Goal: Task Accomplishment & Management: Complete application form

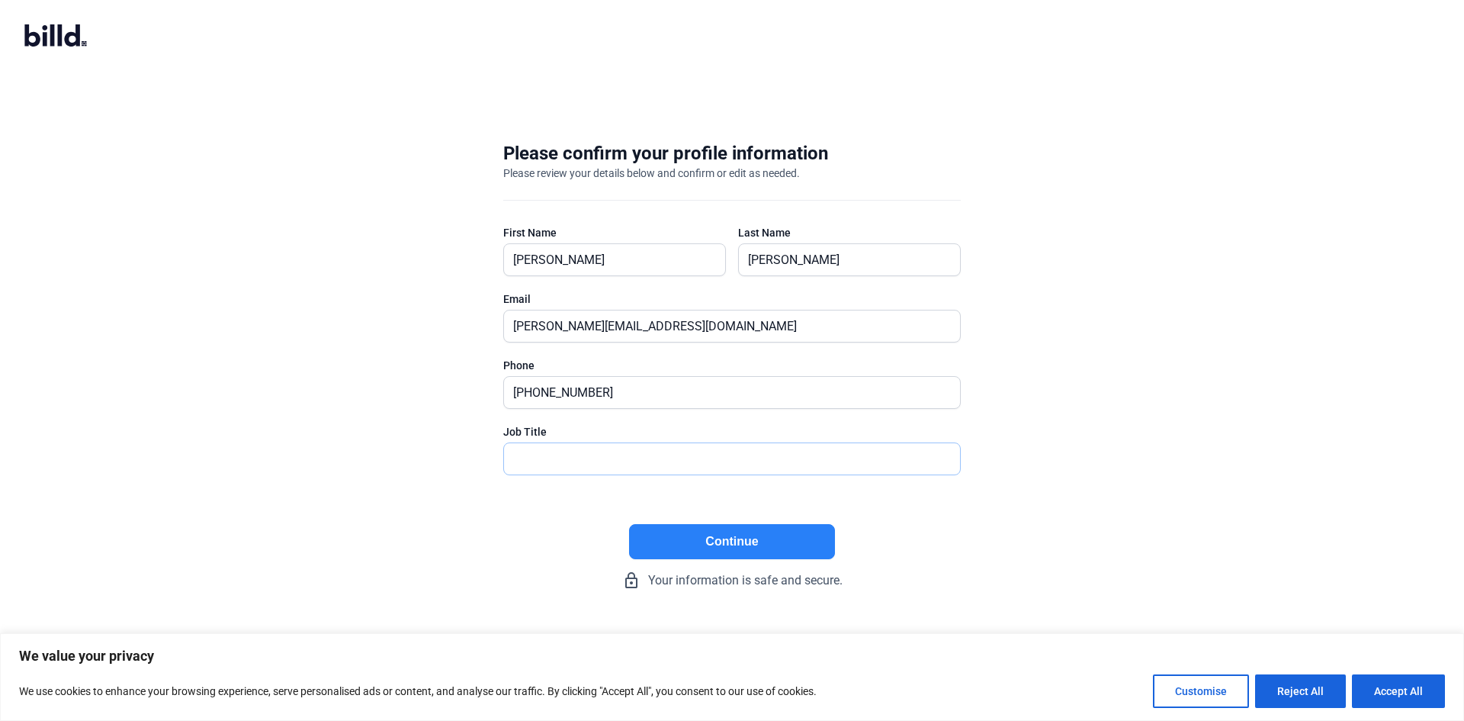
click at [628, 461] on input "text" at bounding box center [723, 458] width 439 height 31
type input "CFO"
click at [764, 557] on button "Continue" at bounding box center [732, 541] width 206 height 35
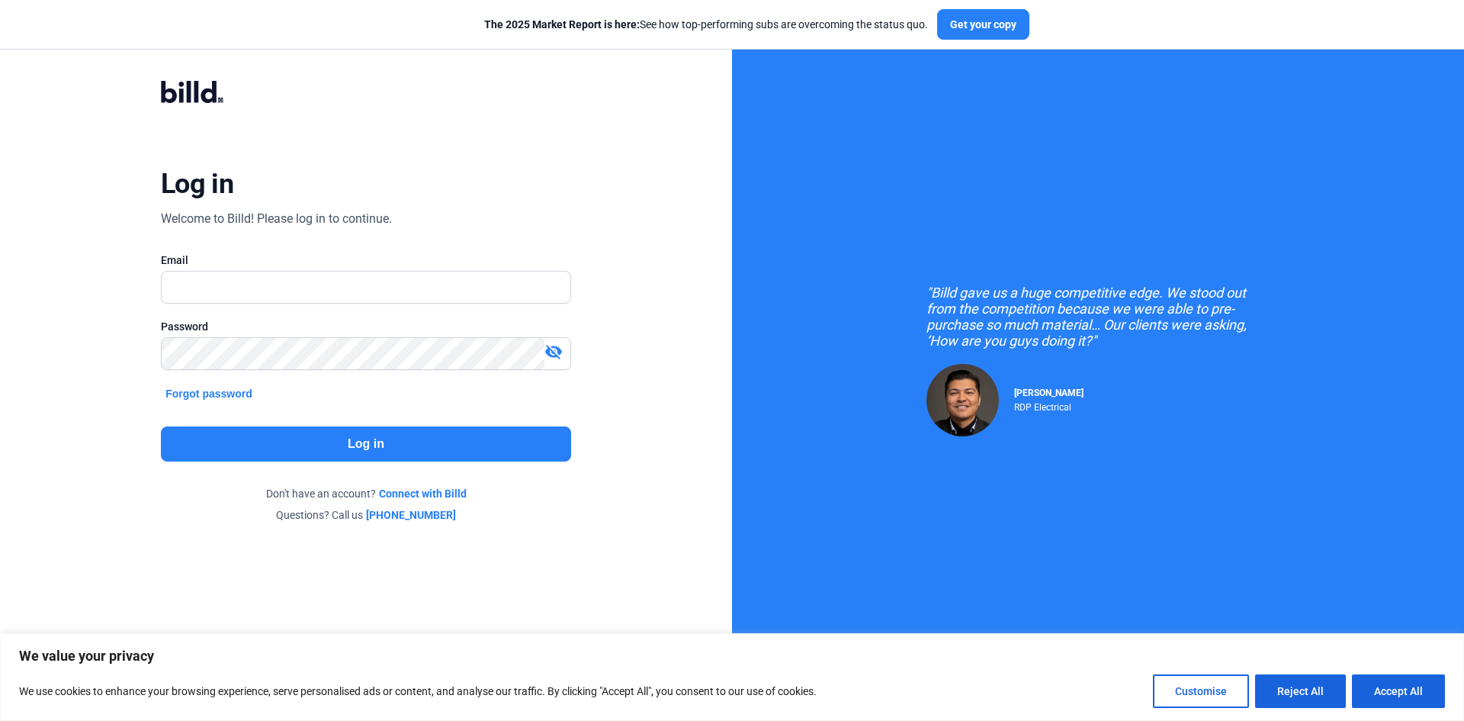
click at [445, 319] on div "Password" at bounding box center [366, 326] width 410 height 15
click at [394, 286] on input "text" at bounding box center [358, 287] width 392 height 31
click at [315, 289] on input "text" at bounding box center [358, 287] width 392 height 31
type input "[PERSON_NAME][EMAIL_ADDRESS][DOMAIN_NAME]"
click at [461, 458] on button "Log in" at bounding box center [366, 443] width 410 height 35
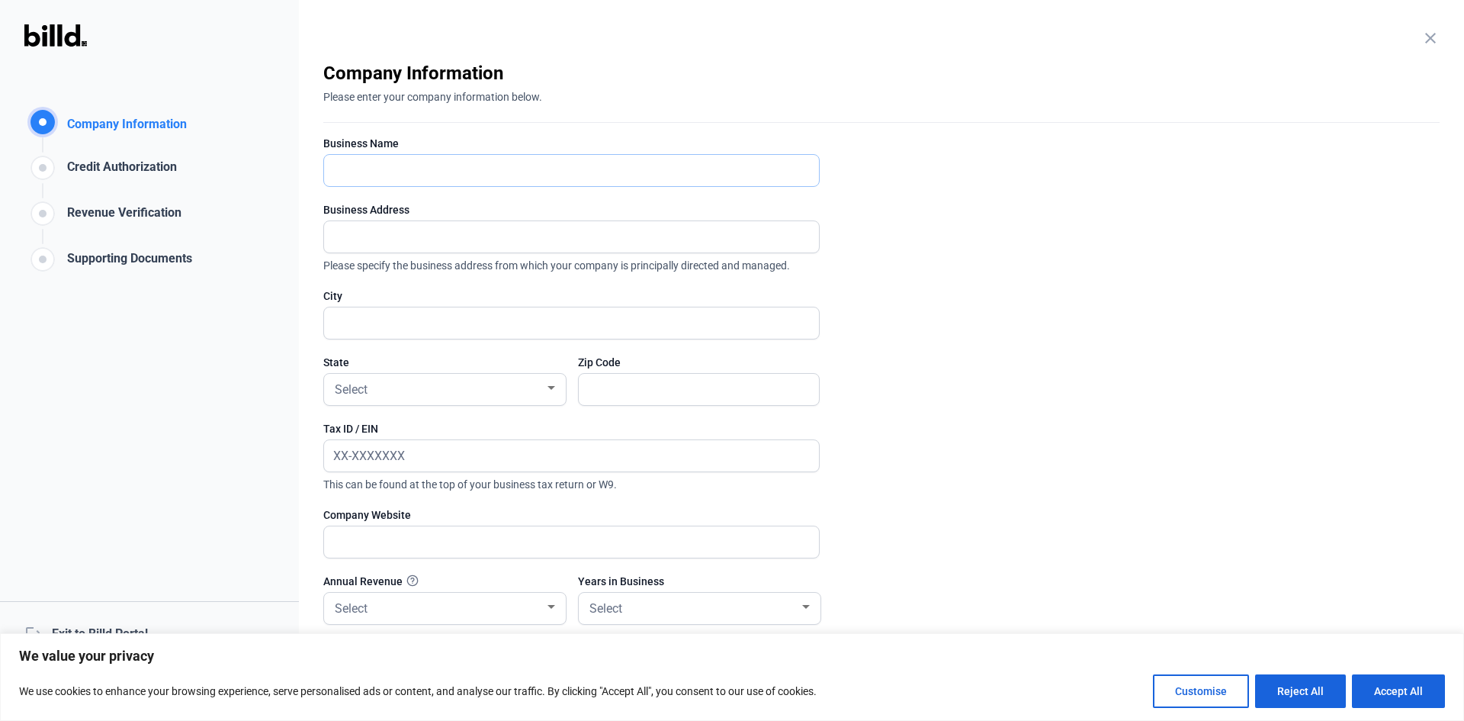
click at [426, 180] on input "text" at bounding box center [571, 170] width 495 height 31
click at [392, 179] on input "text" at bounding box center [563, 170] width 478 height 31
type input "Zuvan Renewables, LLC"
type input "[STREET_ADDRESS]"
type input "[GEOGRAPHIC_DATA]"
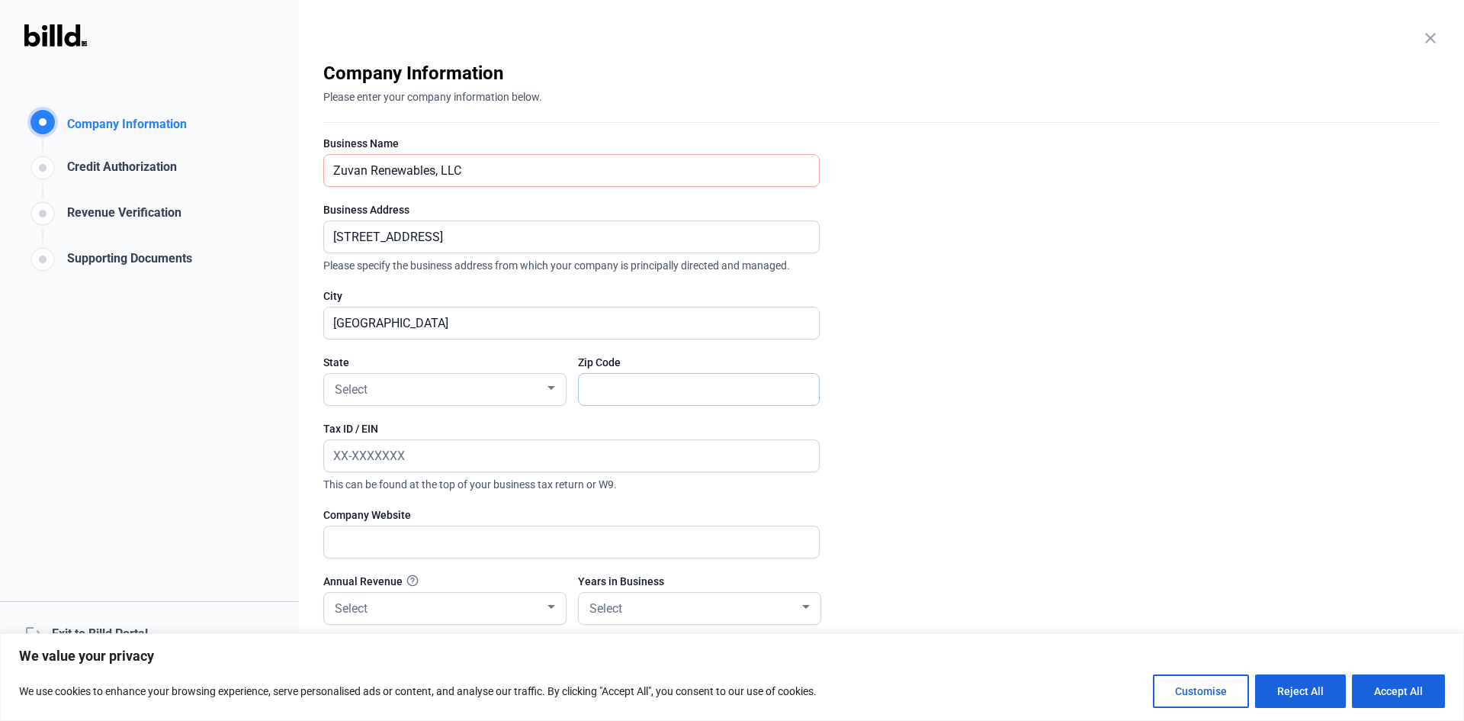
type input "85730"
drag, startPoint x: 577, startPoint y: 229, endPoint x: 133, endPoint y: 216, distance: 443.3
click at [133, 216] on div "Company Information Company Information Credit Authorization Revenue Verificati…" at bounding box center [732, 360] width 1464 height 721
click at [625, 230] on input "[STREET_ADDRESS]" at bounding box center [563, 236] width 478 height 31
drag, startPoint x: 501, startPoint y: 228, endPoint x: 0, endPoint y: 223, distance: 501.2
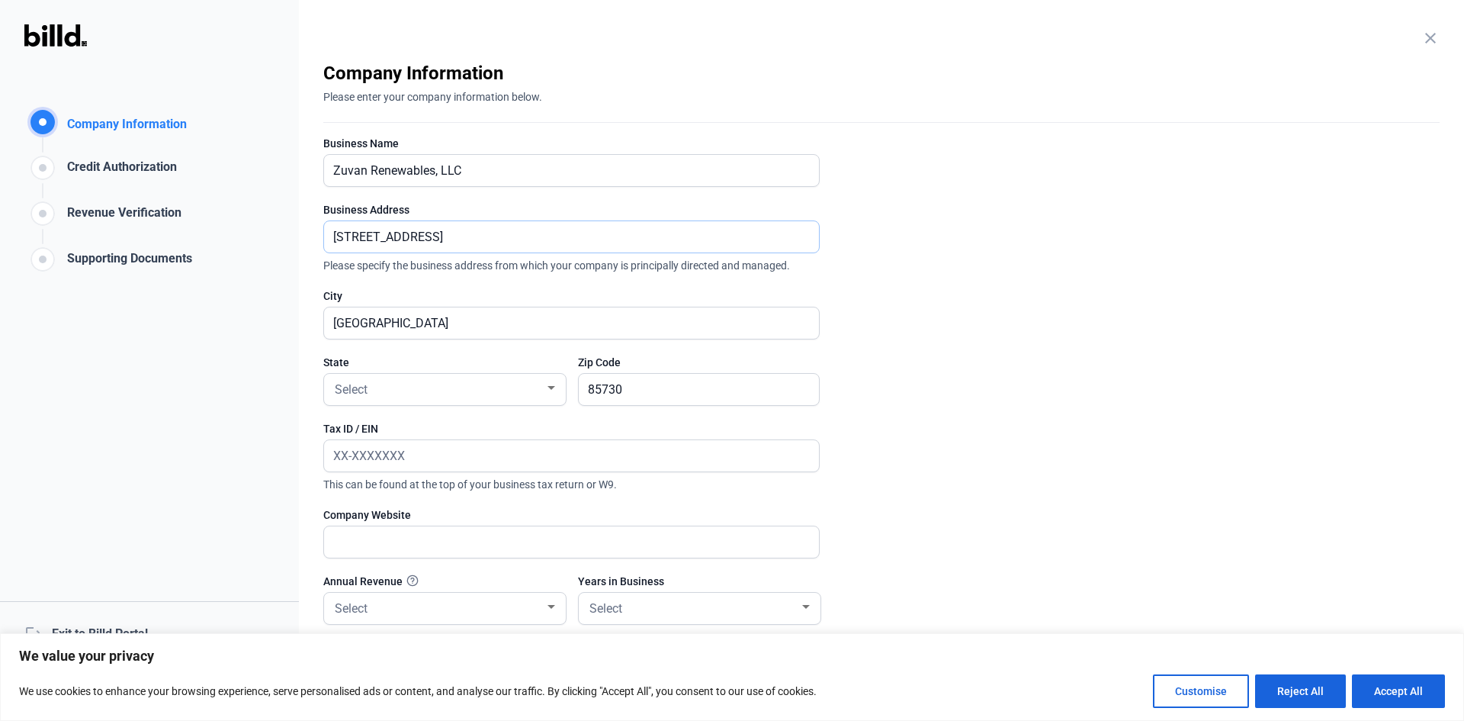
click at [0, 223] on div "Company Information Company Information Credit Authorization Revenue Verificati…" at bounding box center [732, 360] width 1464 height 721
type input "1"
type input "6"
type input "[STREET_ADDRESS]"
drag, startPoint x: 400, startPoint y: 319, endPoint x: 94, endPoint y: 288, distance: 308.1
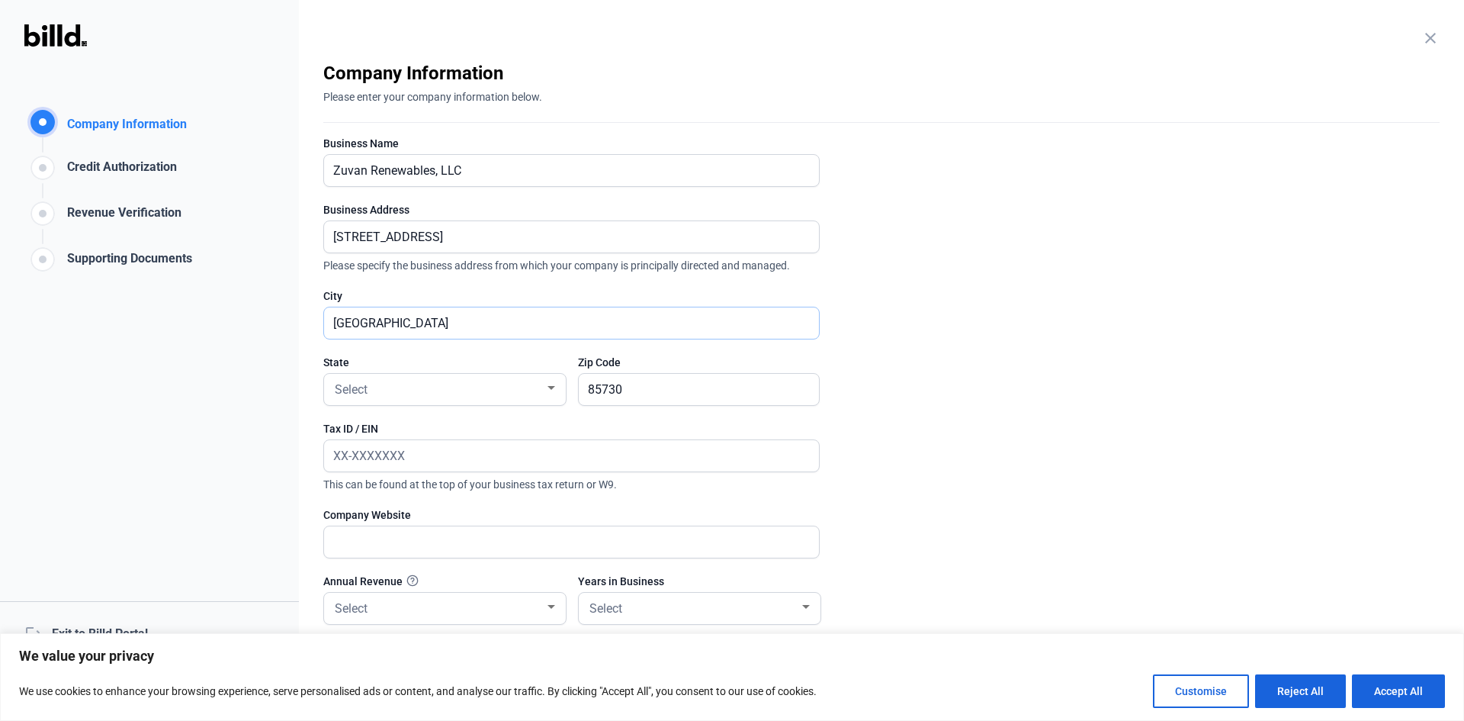
click at [94, 288] on div "Company Information Company Information Credit Authorization Revenue Verificati…" at bounding box center [732, 360] width 1464 height 721
type input "80202"
click at [505, 398] on div "Select" at bounding box center [438, 388] width 213 height 21
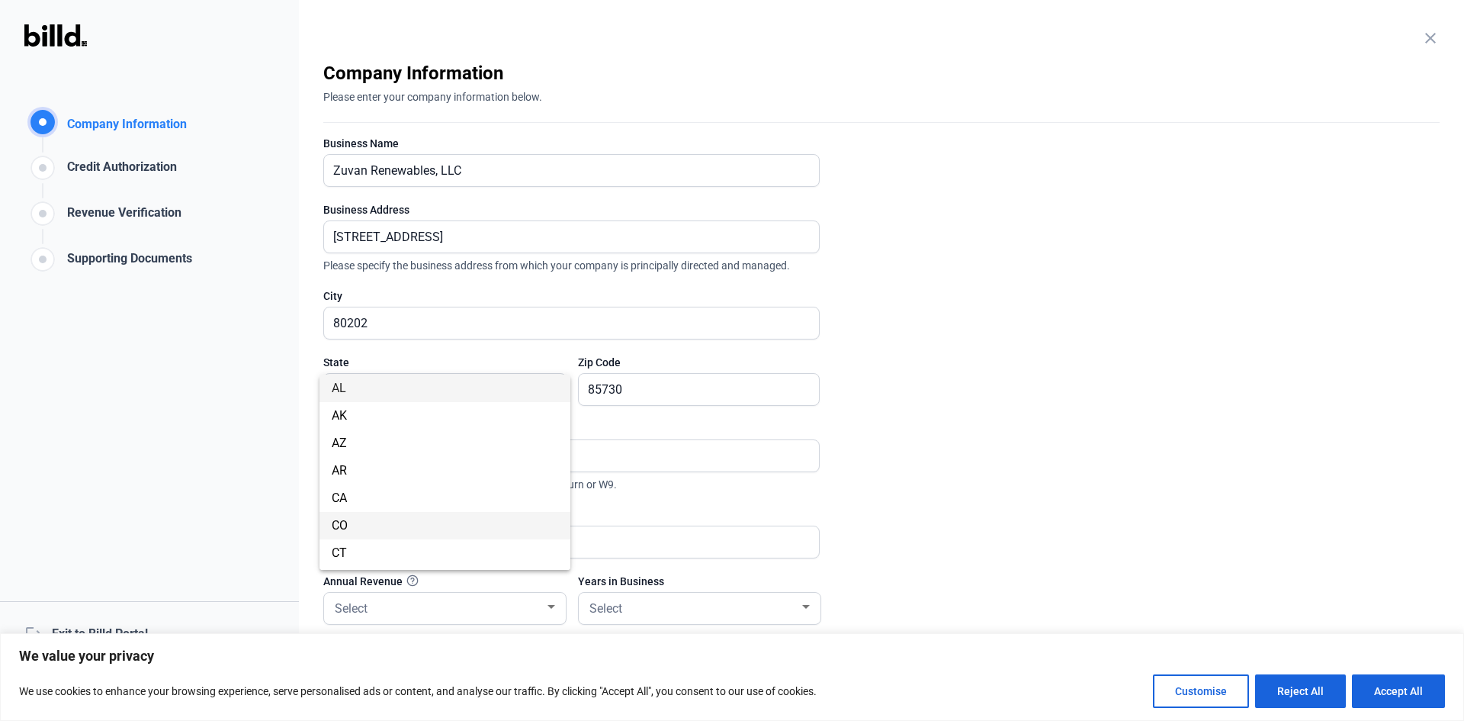
click at [426, 537] on span "CO" at bounding box center [445, 525] width 227 height 27
click at [667, 393] on input "85730" at bounding box center [699, 389] width 240 height 31
drag, startPoint x: 667, startPoint y: 393, endPoint x: 349, endPoint y: 355, distance: 321.0
click at [349, 355] on div "State [US_STATE] Zip Code 85730" at bounding box center [571, 388] width 497 height 66
type input "10004"
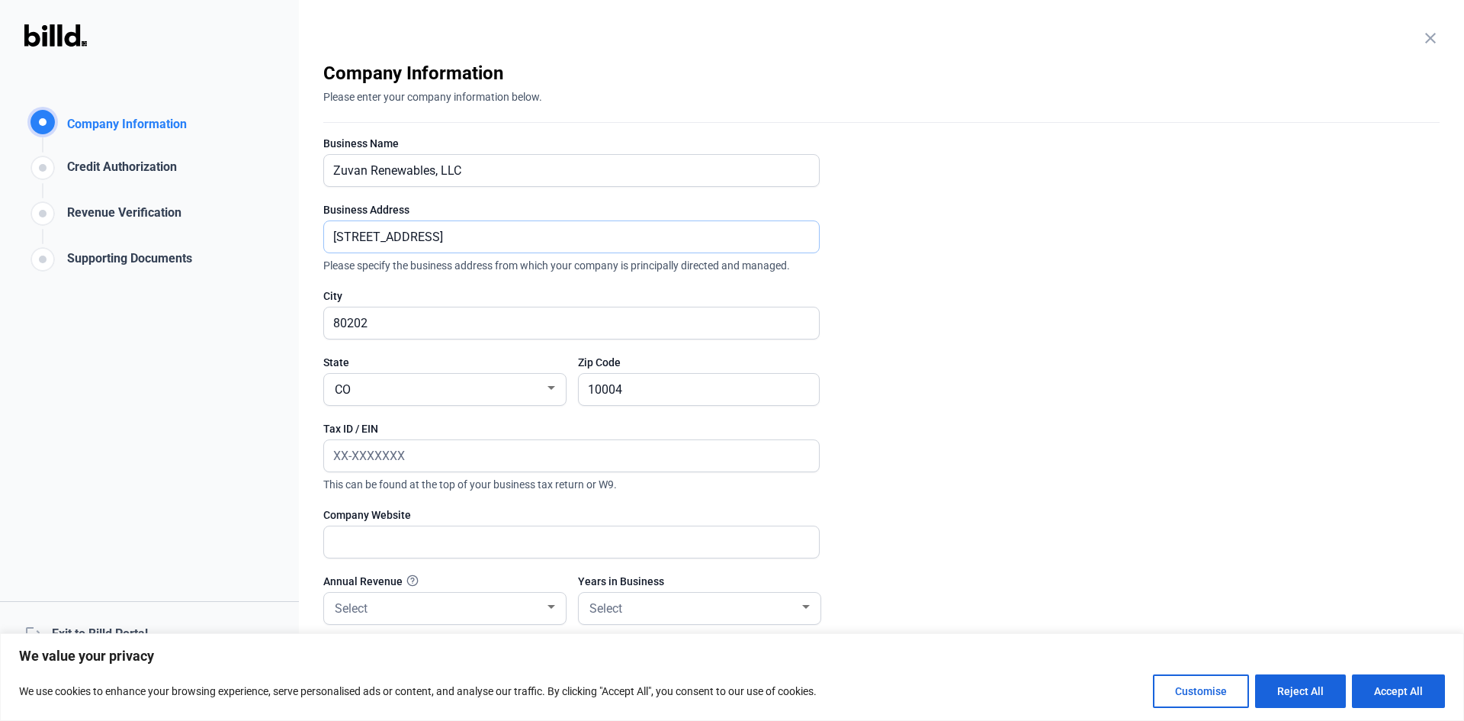
drag, startPoint x: 545, startPoint y: 233, endPoint x: 55, endPoint y: 188, distance: 491.7
click at [60, 188] on div "Company Information Company Information Credit Authorization Revenue Verificati…" at bounding box center [732, 360] width 1464 height 721
type input "[STREET_ADDRESS]"
type input "[GEOGRAPHIC_DATA]"
drag, startPoint x: 674, startPoint y: 398, endPoint x: 394, endPoint y: 348, distance: 285.2
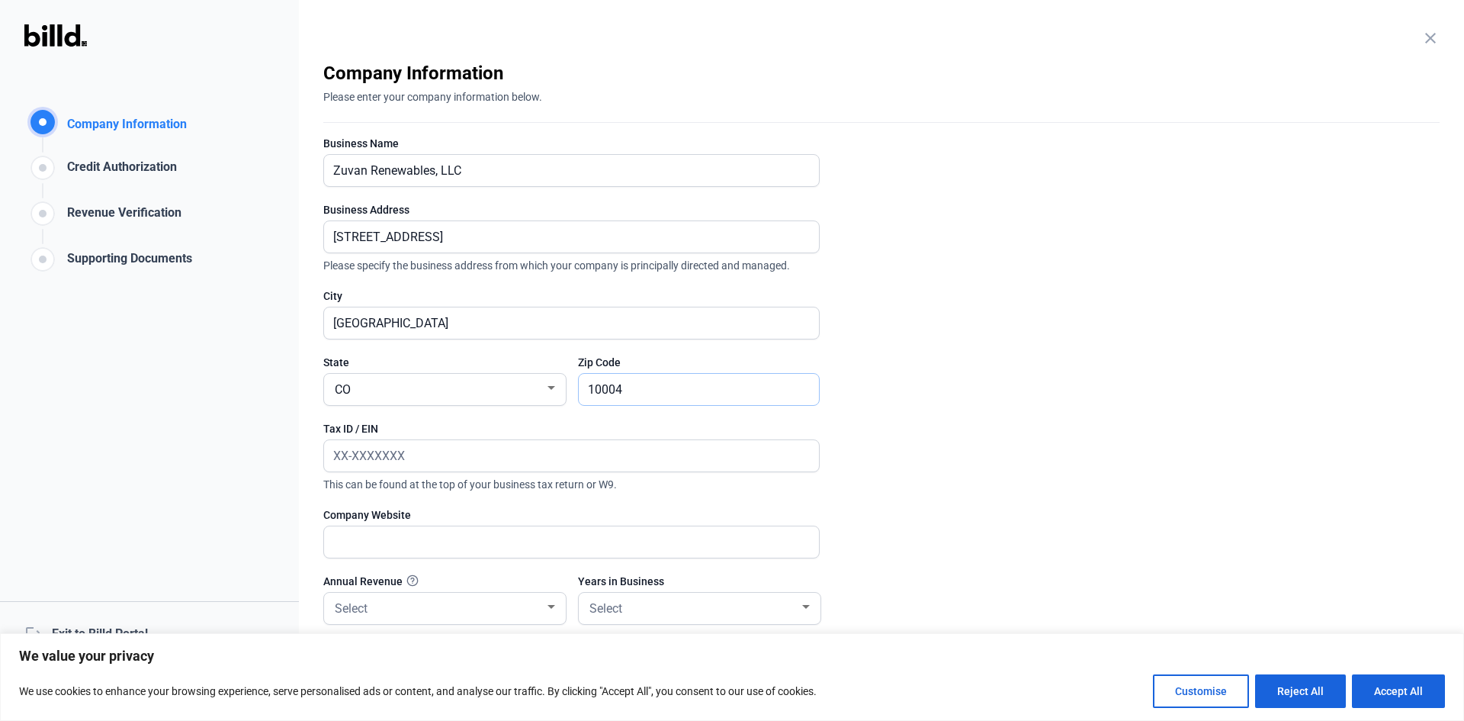
click at [394, 348] on form "Business Name [PERSON_NAME], LLC Business Address [STREET_ADDRESS] Please speci…" at bounding box center [571, 388] width 497 height 504
type input "80202"
click at [436, 461] on input "text" at bounding box center [571, 455] width 495 height 31
click at [432, 454] on input "text" at bounding box center [563, 455] width 478 height 31
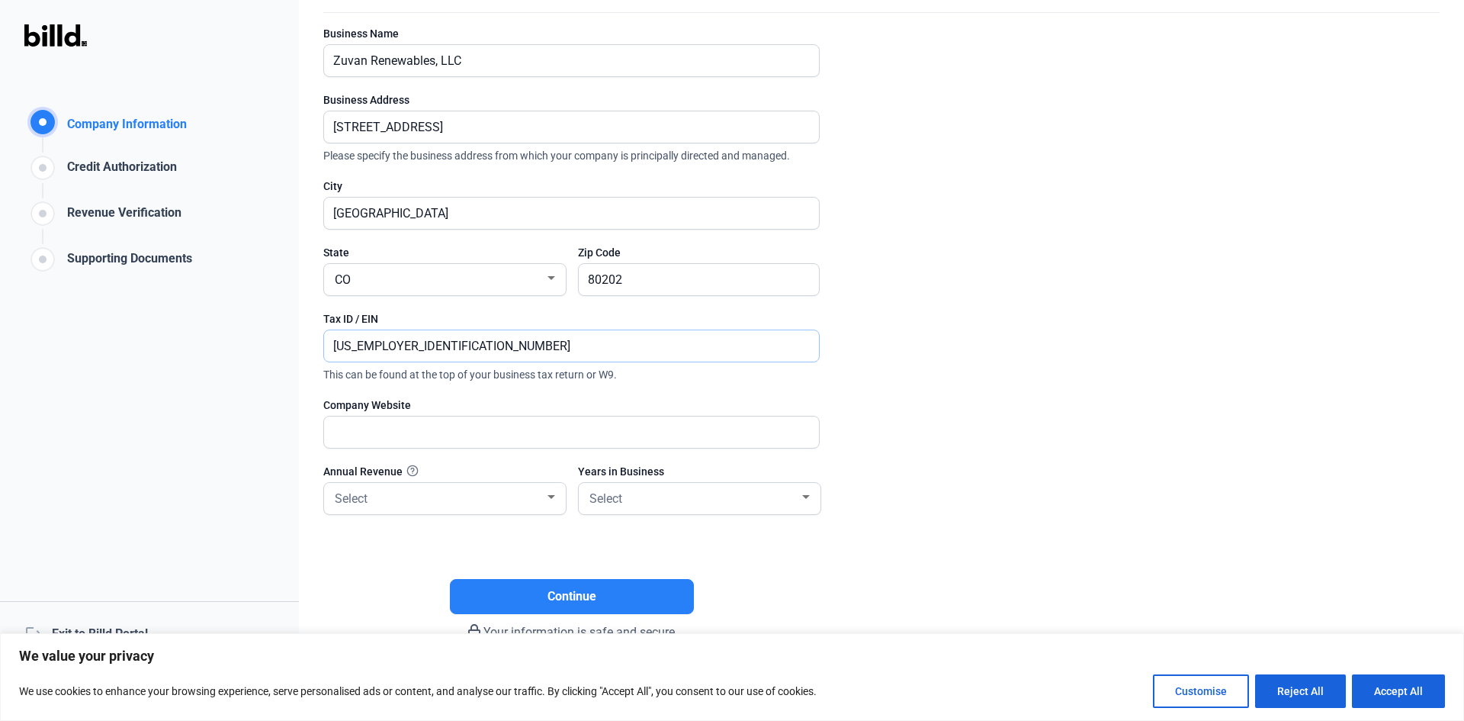
scroll to position [114, 0]
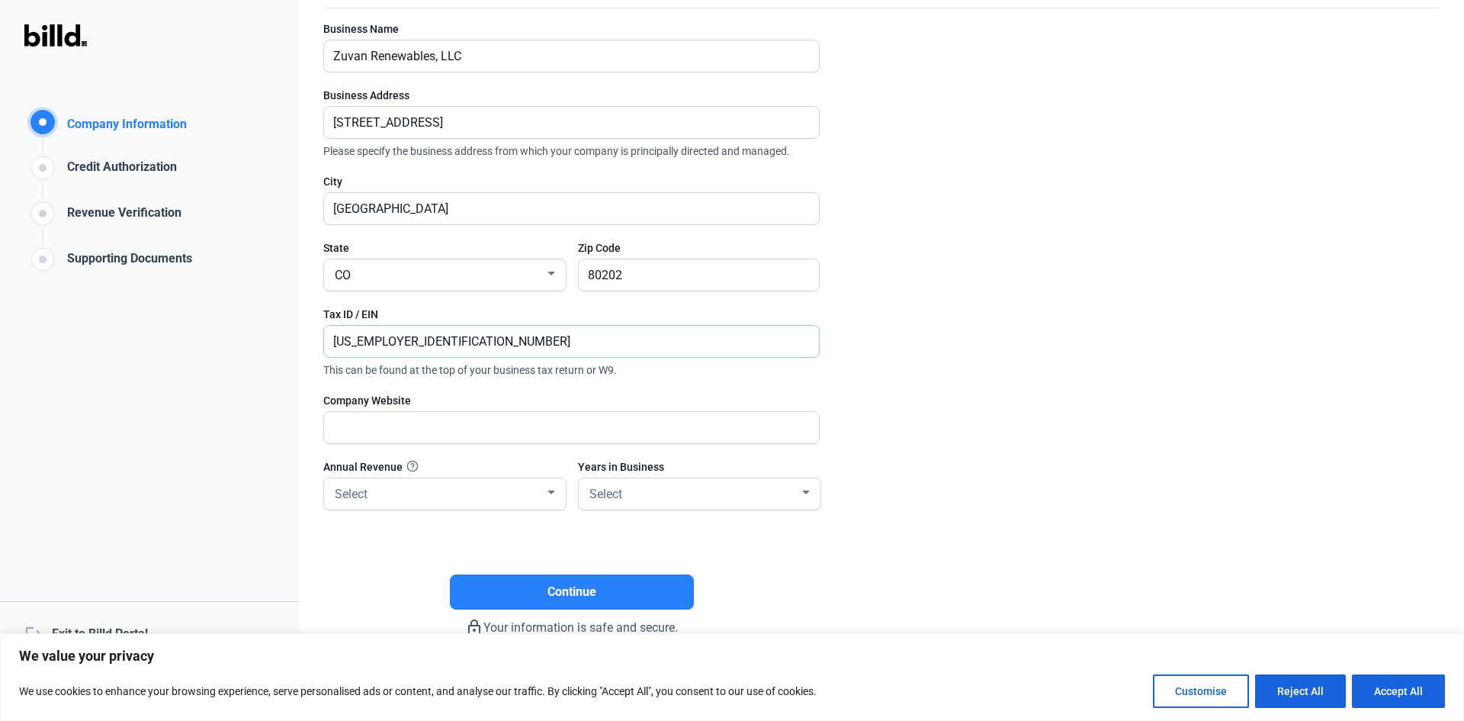
type input "[US_EMPLOYER_IDENTIFICATION_NUMBER]"
click at [566, 429] on input "text" at bounding box center [563, 427] width 478 height 31
paste input "[URL][DOMAIN_NAME]"
type input "[URL][DOMAIN_NAME]"
click at [559, 506] on div "Select" at bounding box center [445, 493] width 242 height 31
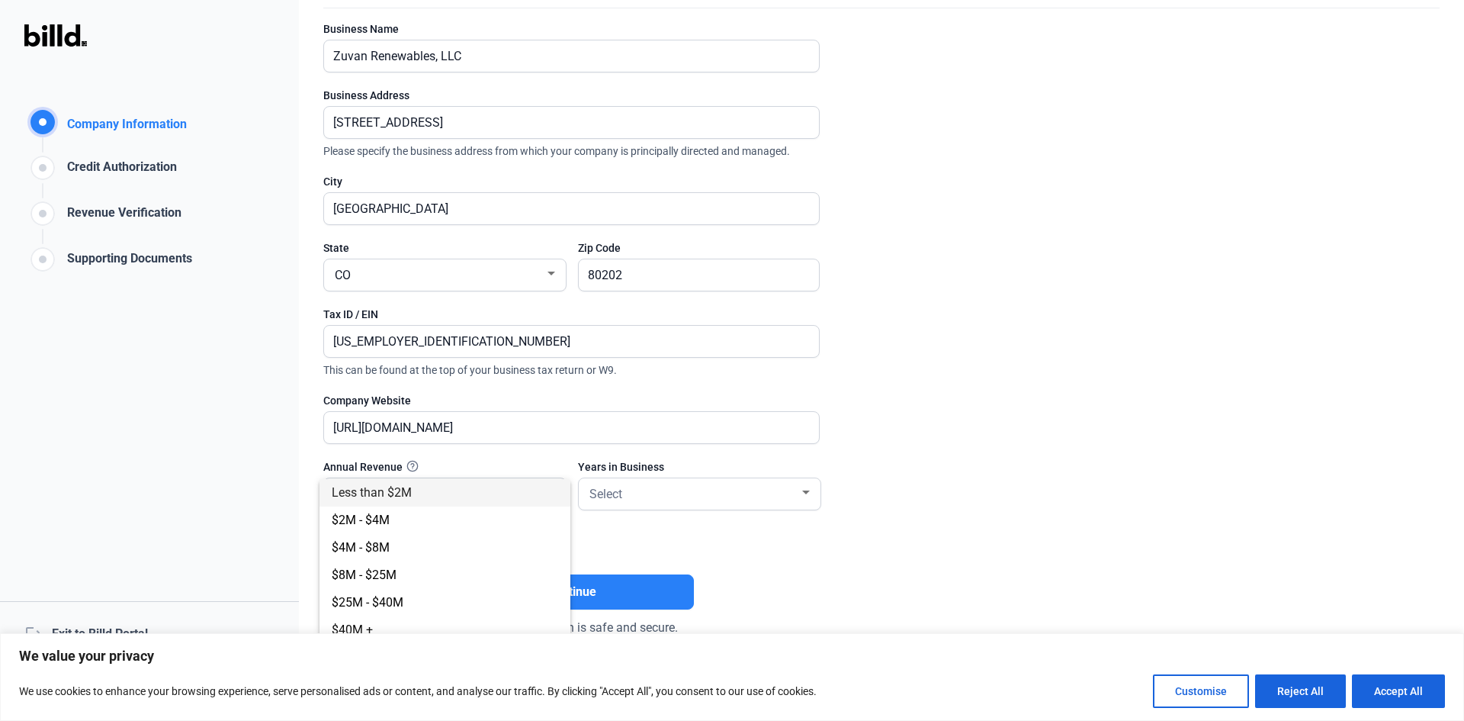
click at [999, 398] on div at bounding box center [732, 360] width 1464 height 721
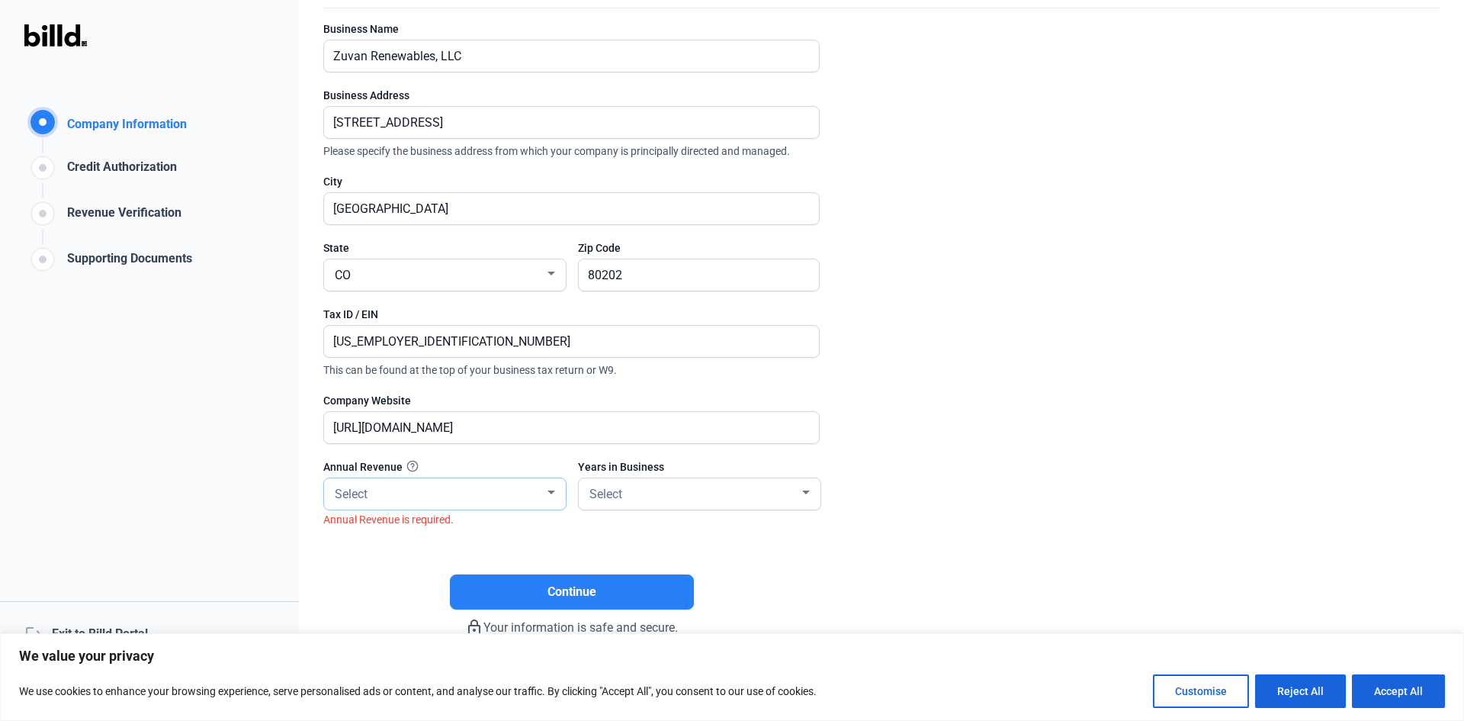
click at [542, 498] on div "Select" at bounding box center [438, 492] width 213 height 21
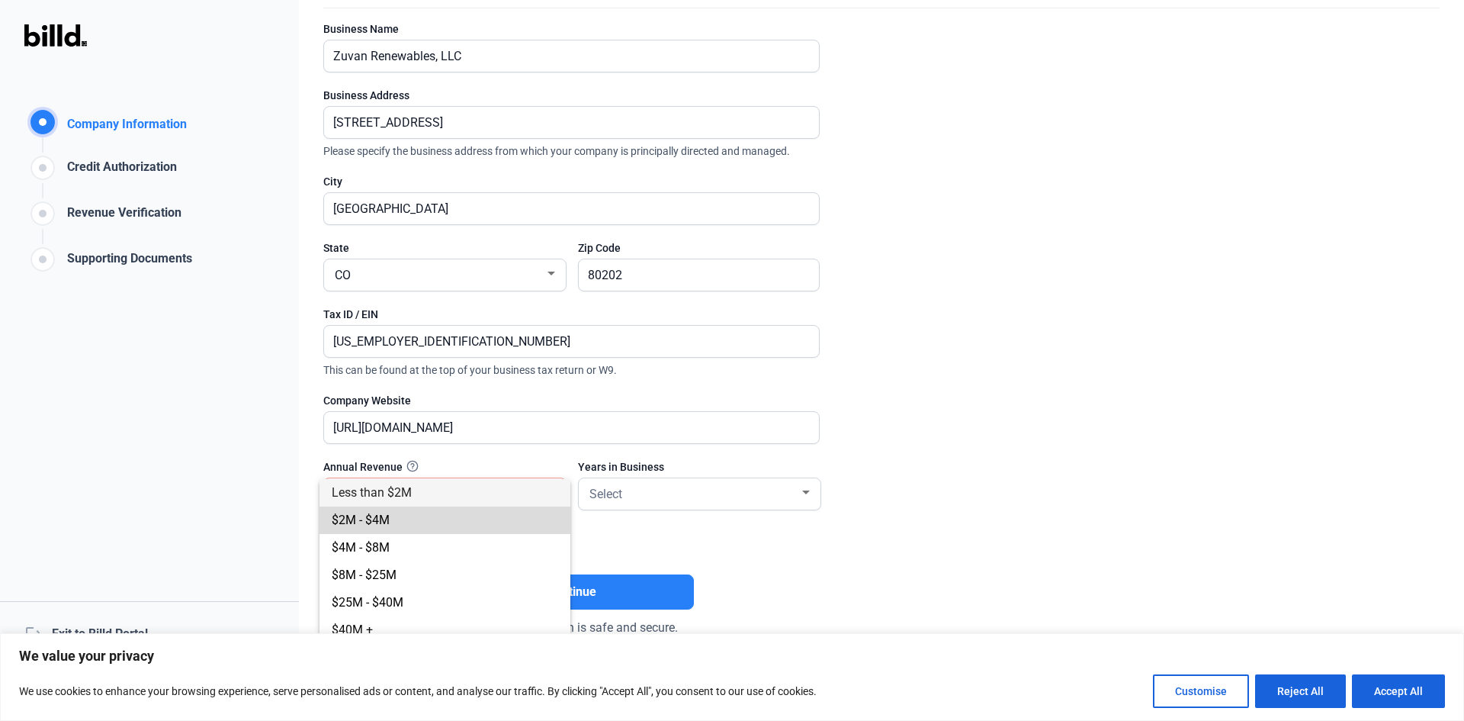
click at [451, 526] on span "$2M - $4M" at bounding box center [445, 519] width 227 height 27
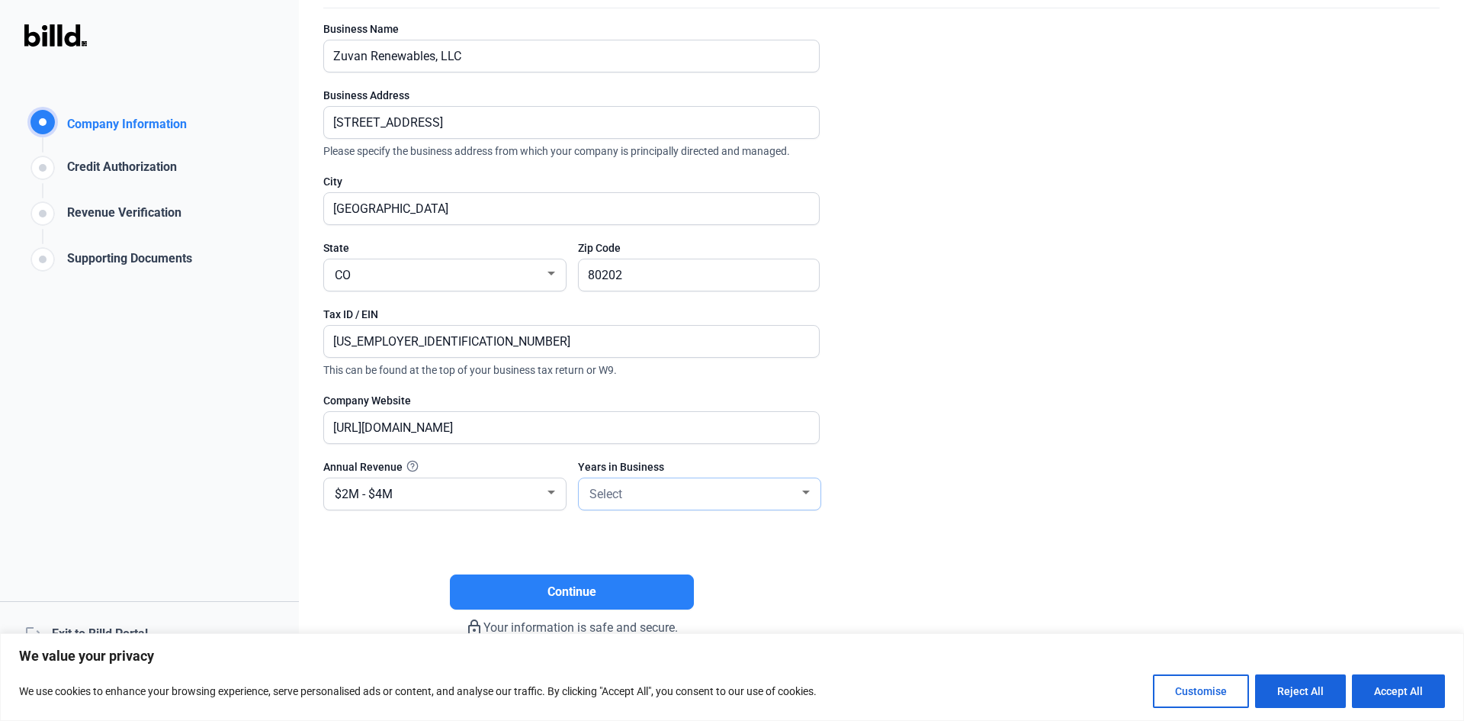
click at [685, 501] on div "Select" at bounding box center [693, 492] width 213 height 21
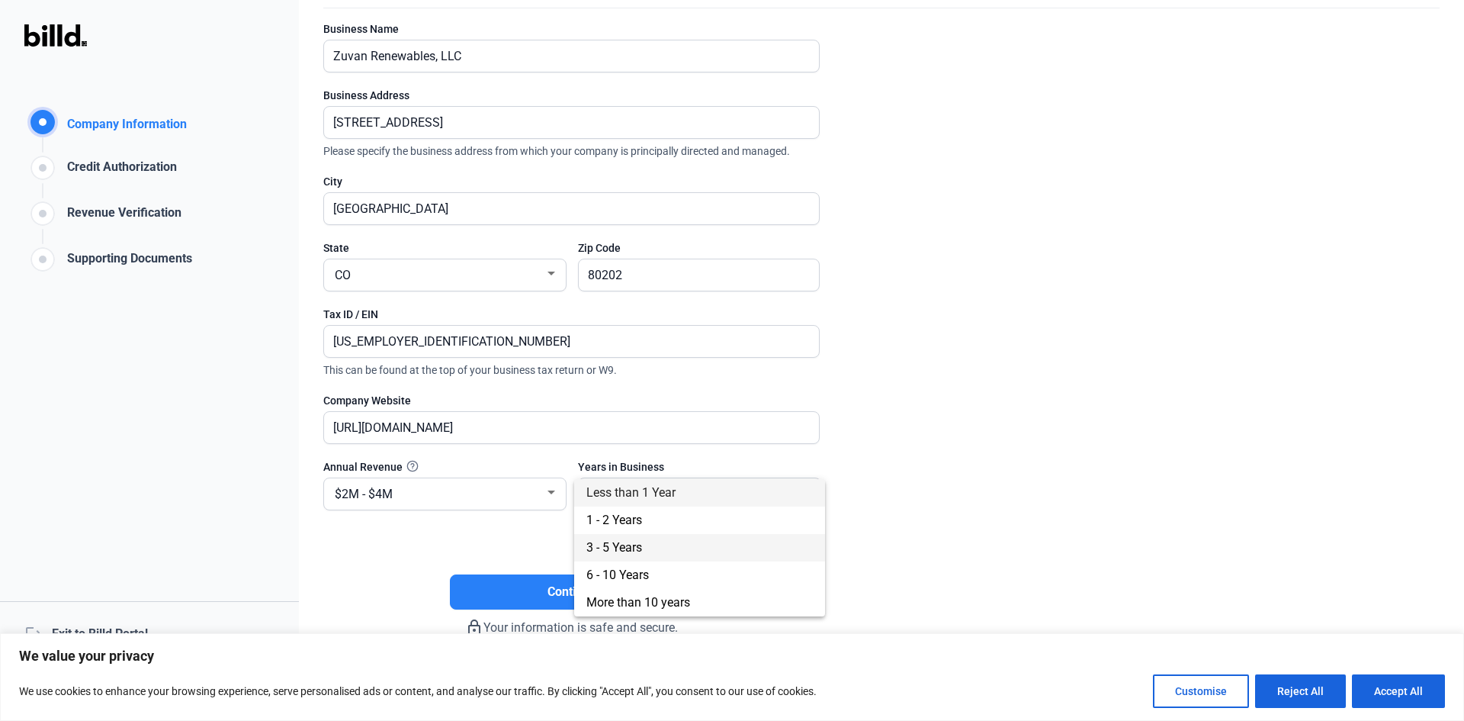
click at [638, 548] on span "3 - 5 Years" at bounding box center [615, 547] width 56 height 14
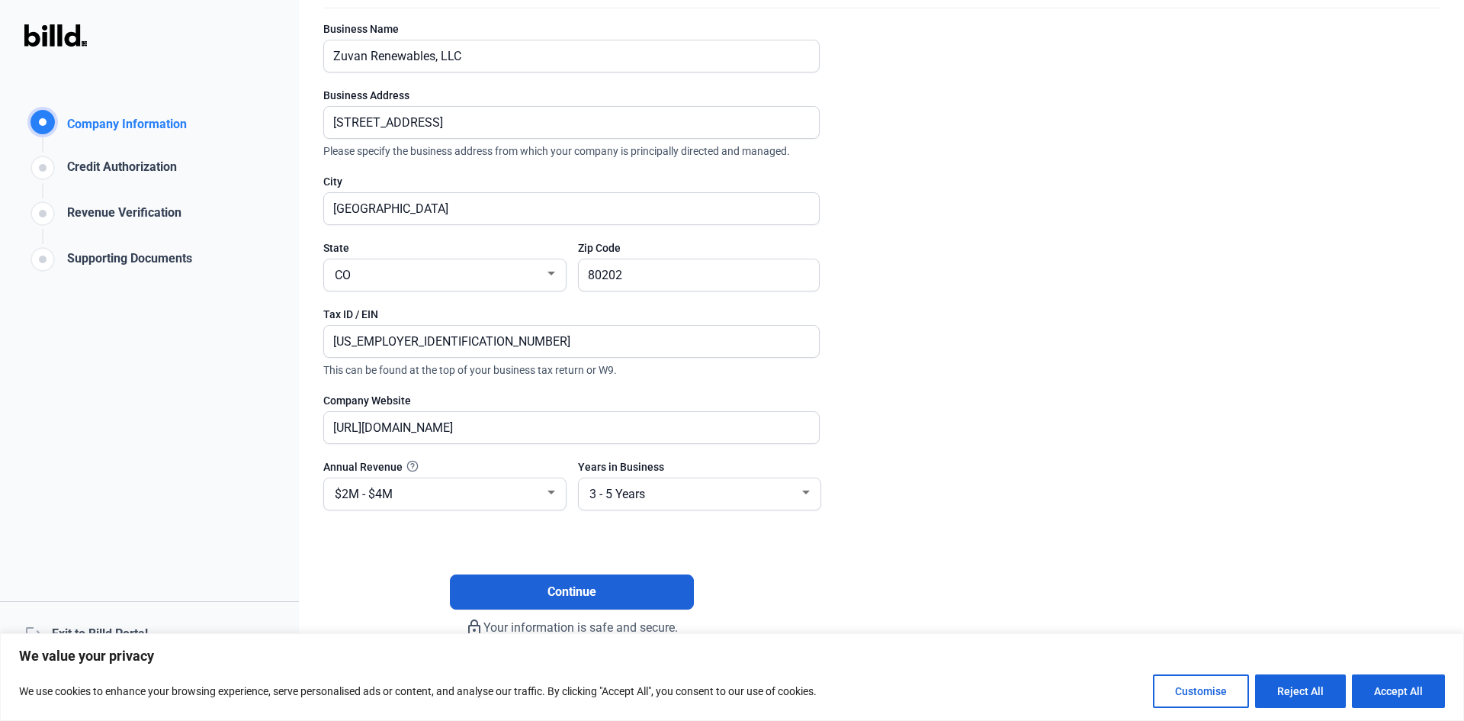
click at [548, 602] on button "Continue" at bounding box center [572, 591] width 244 height 35
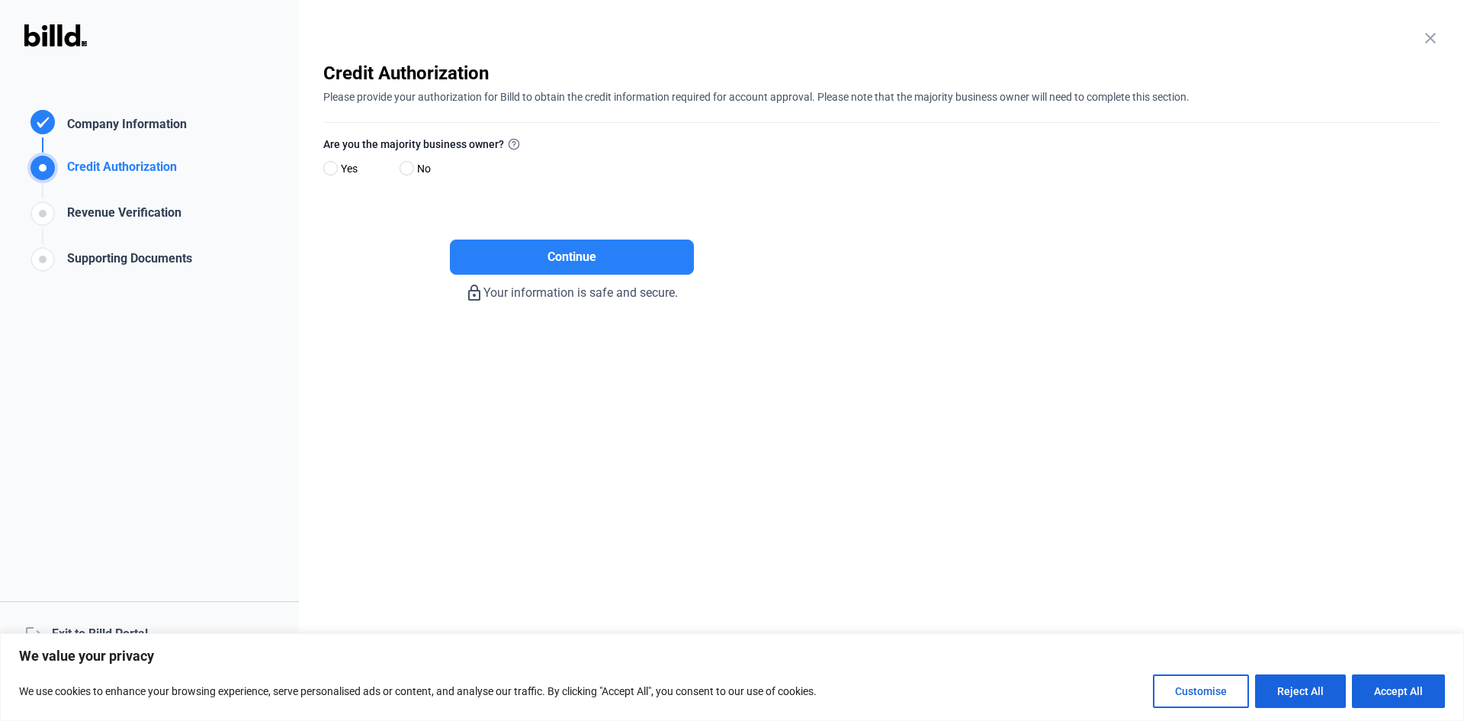
scroll to position [0, 0]
click at [346, 161] on span "Yes" at bounding box center [346, 168] width 23 height 18
click at [335, 163] on input "Yes" at bounding box center [328, 168] width 11 height 11
radio input "true"
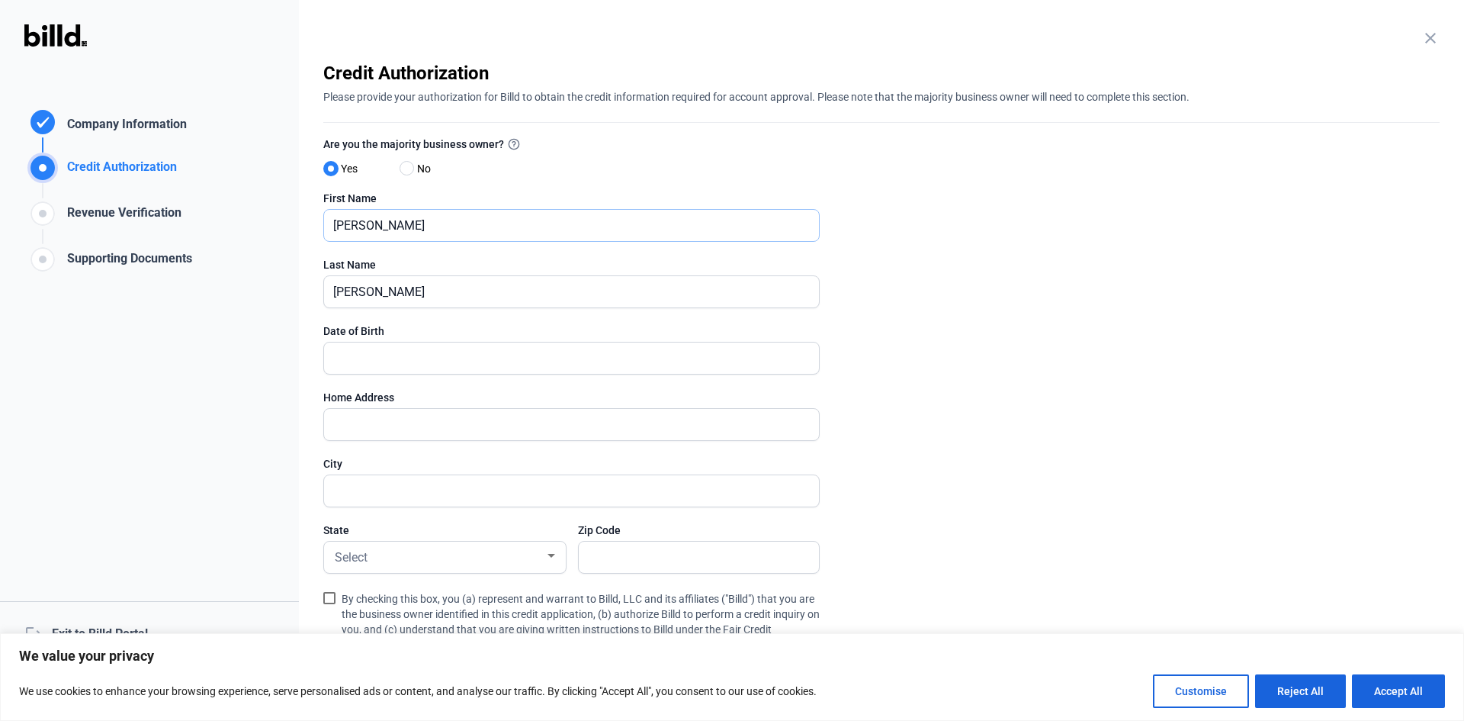
drag, startPoint x: 249, startPoint y: 233, endPoint x: 152, endPoint y: 215, distance: 98.4
click at [159, 222] on div "Credit Authorization Company Information Credit Authorization Revenue Verificat…" at bounding box center [732, 360] width 1464 height 721
type input "[PERSON_NAME]"
type input "Mulowayi"
click at [403, 430] on input "text" at bounding box center [571, 424] width 495 height 31
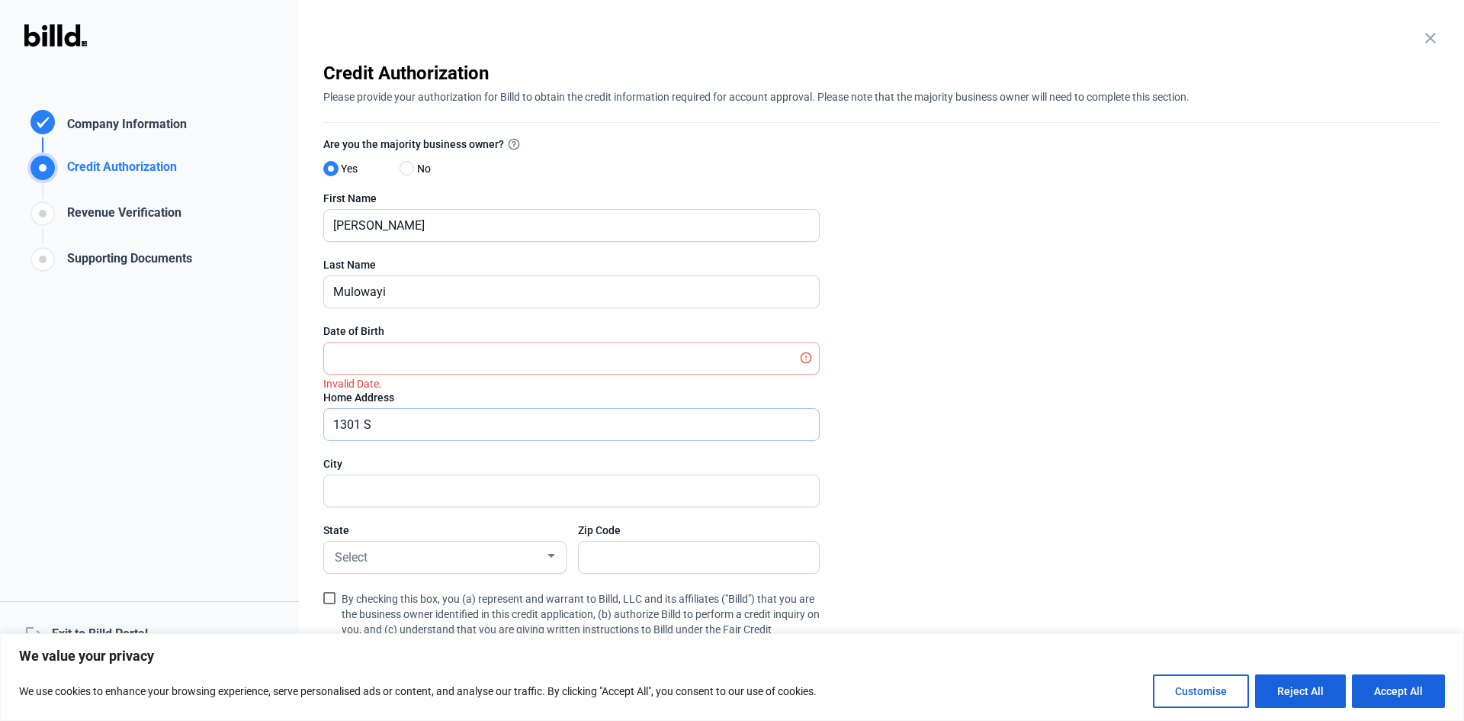
type input "[STREET_ADDRESS]"
type input "[GEOGRAPHIC_DATA]"
type input "80223"
click at [388, 360] on input "text" at bounding box center [571, 357] width 495 height 31
click at [409, 356] on input "text" at bounding box center [571, 357] width 495 height 31
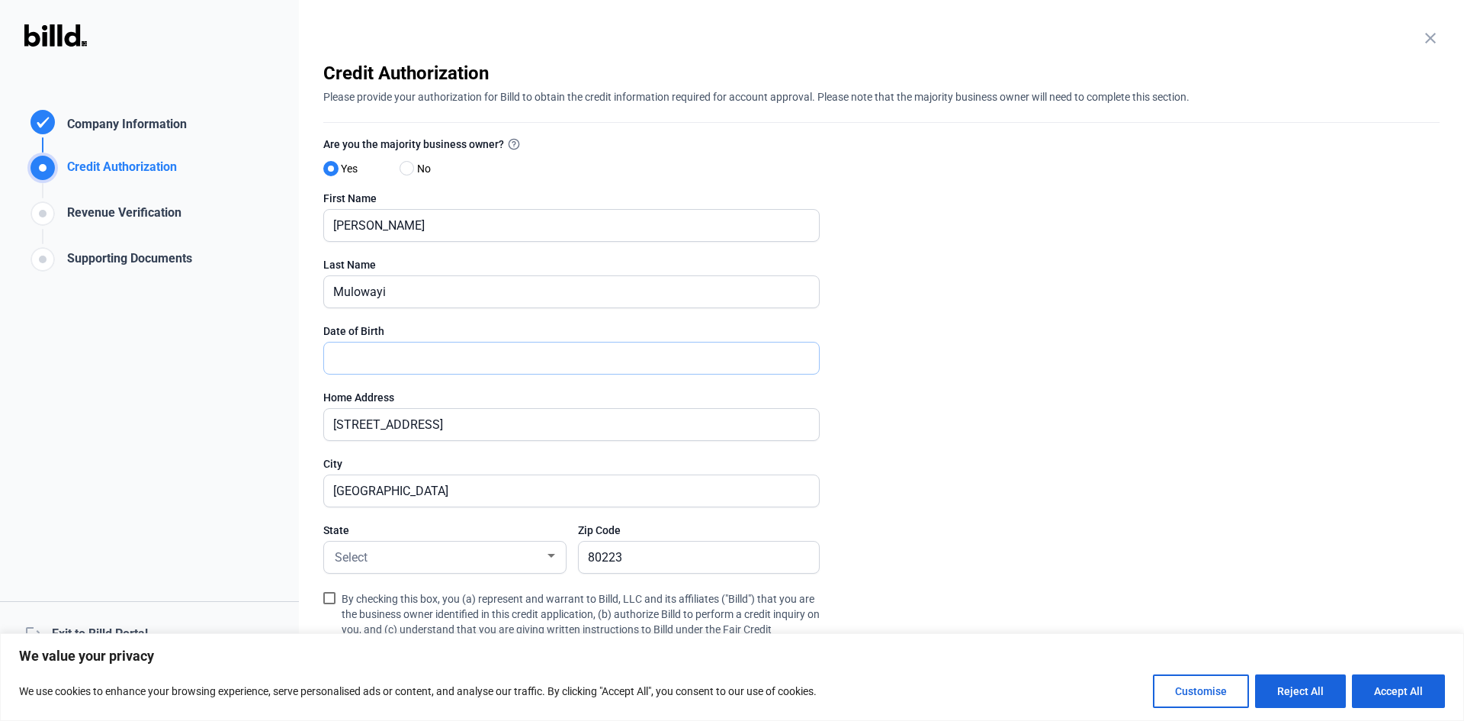
click at [546, 363] on input "text" at bounding box center [571, 357] width 495 height 31
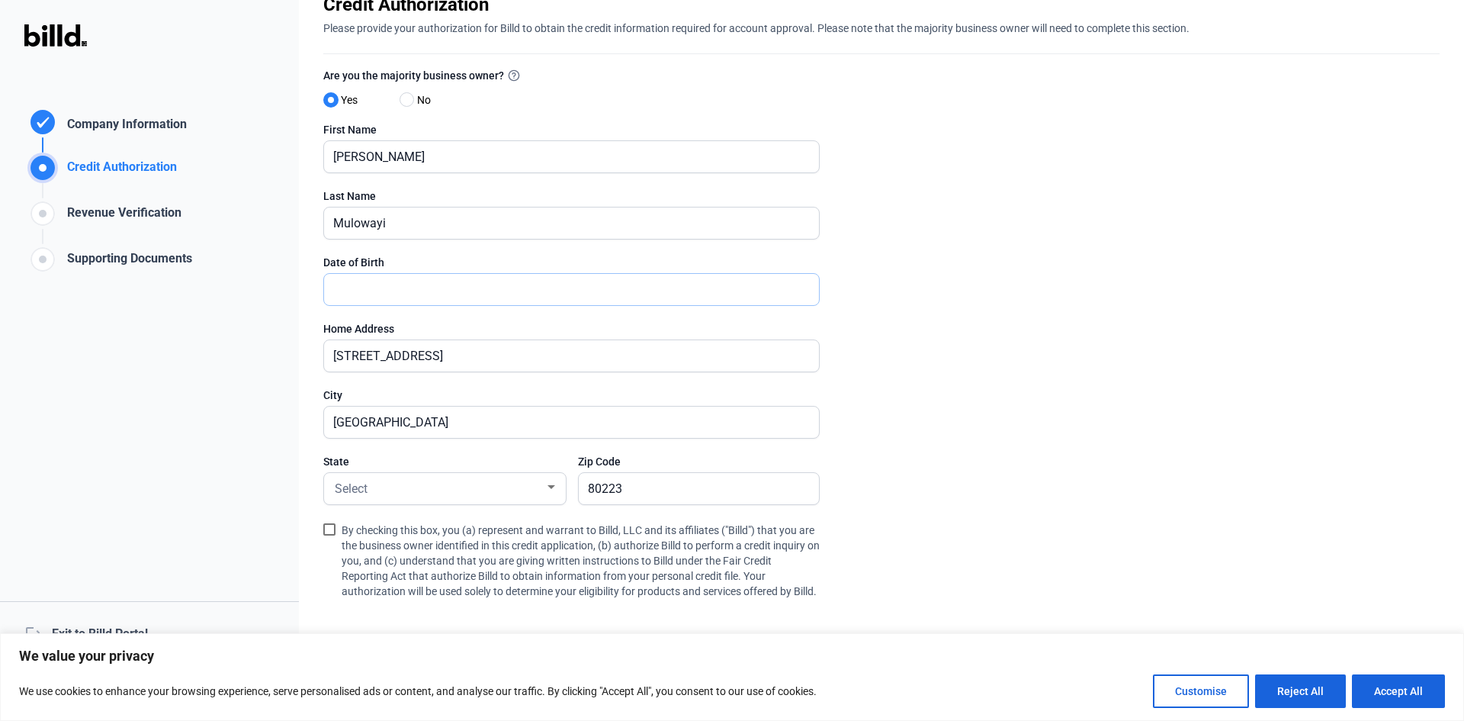
scroll to position [153, 0]
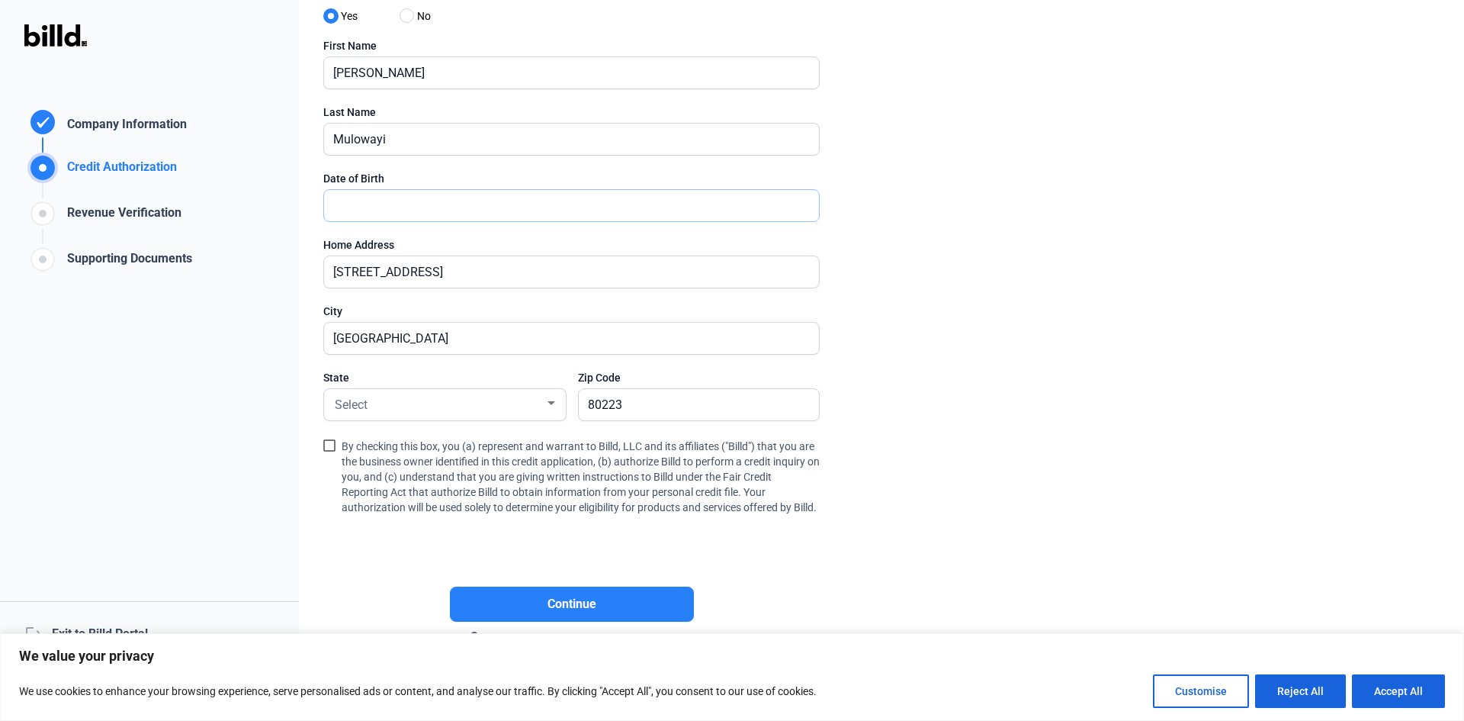
click at [394, 205] on input "text" at bounding box center [571, 205] width 495 height 31
type input "[DATE]"
drag, startPoint x: 545, startPoint y: 404, endPoint x: 519, endPoint y: 416, distance: 28.7
click at [549, 439] on form "Are you the majority business owner? Yes No First Name [PERSON_NAME] Last Name …" at bounding box center [571, 260] width 497 height 555
click at [494, 400] on div "Select" at bounding box center [438, 403] width 213 height 21
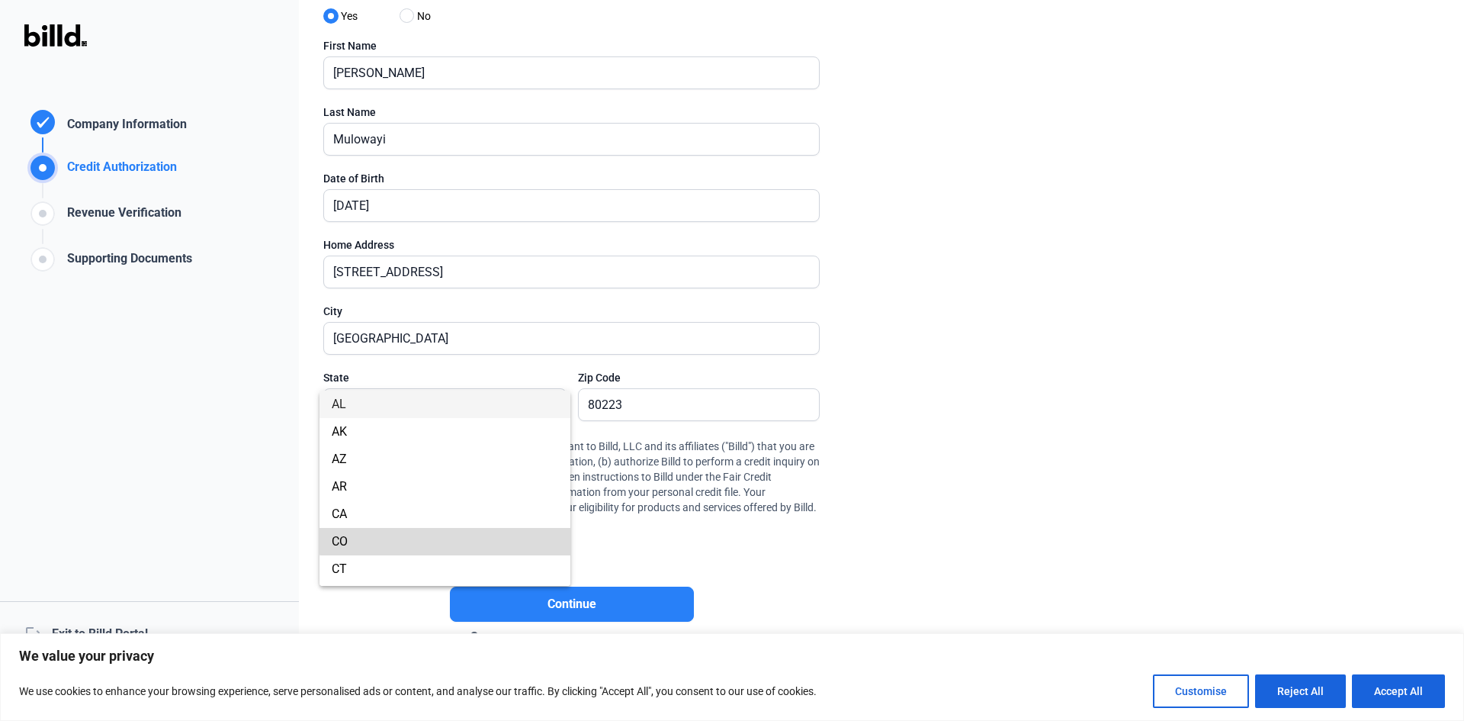
click at [456, 534] on span "CO" at bounding box center [445, 541] width 227 height 27
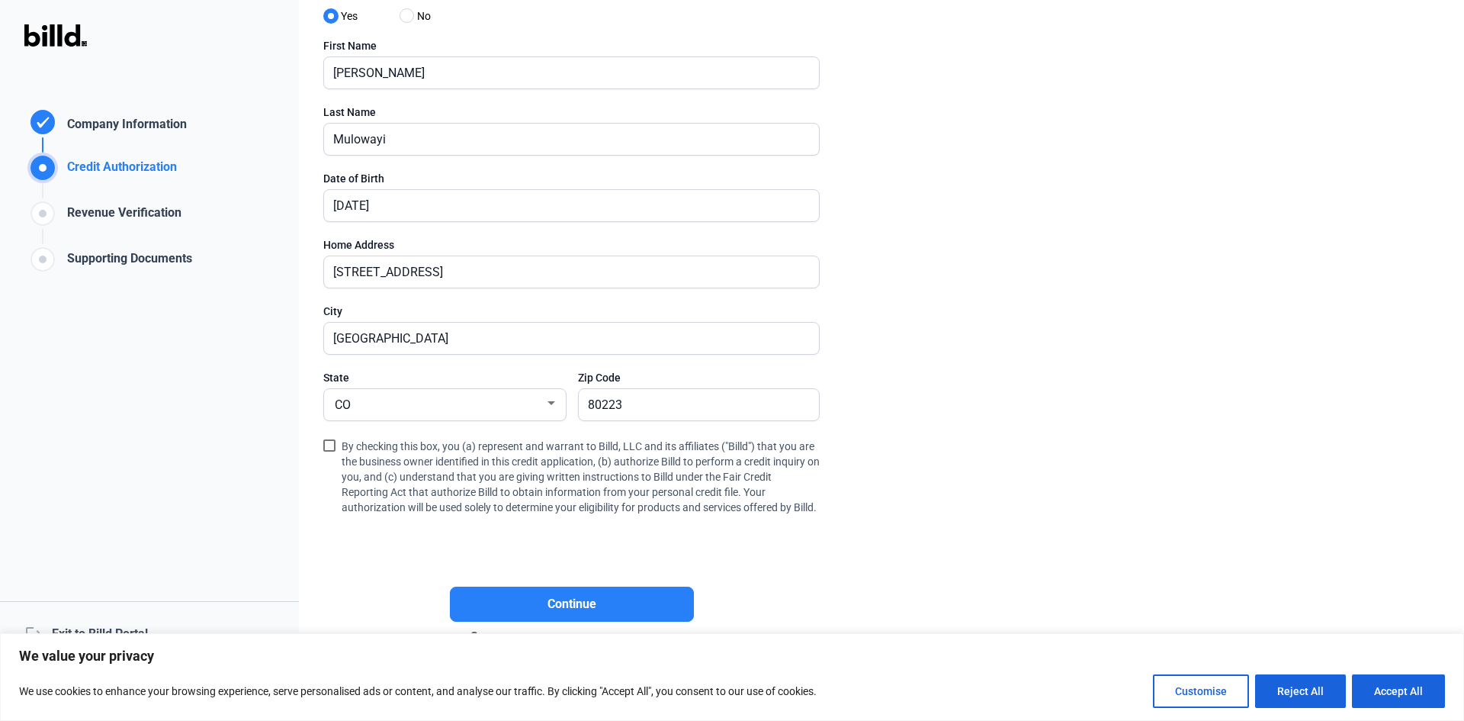
click at [330, 439] on label "By checking this box, you (a) represent and warrant to Billd, LLC and its affil…" at bounding box center [571, 477] width 497 height 82
click at [0, 0] on input "By checking this box, you (a) represent and warrant to Billd, LLC and its affil…" at bounding box center [0, 0] width 0 height 0
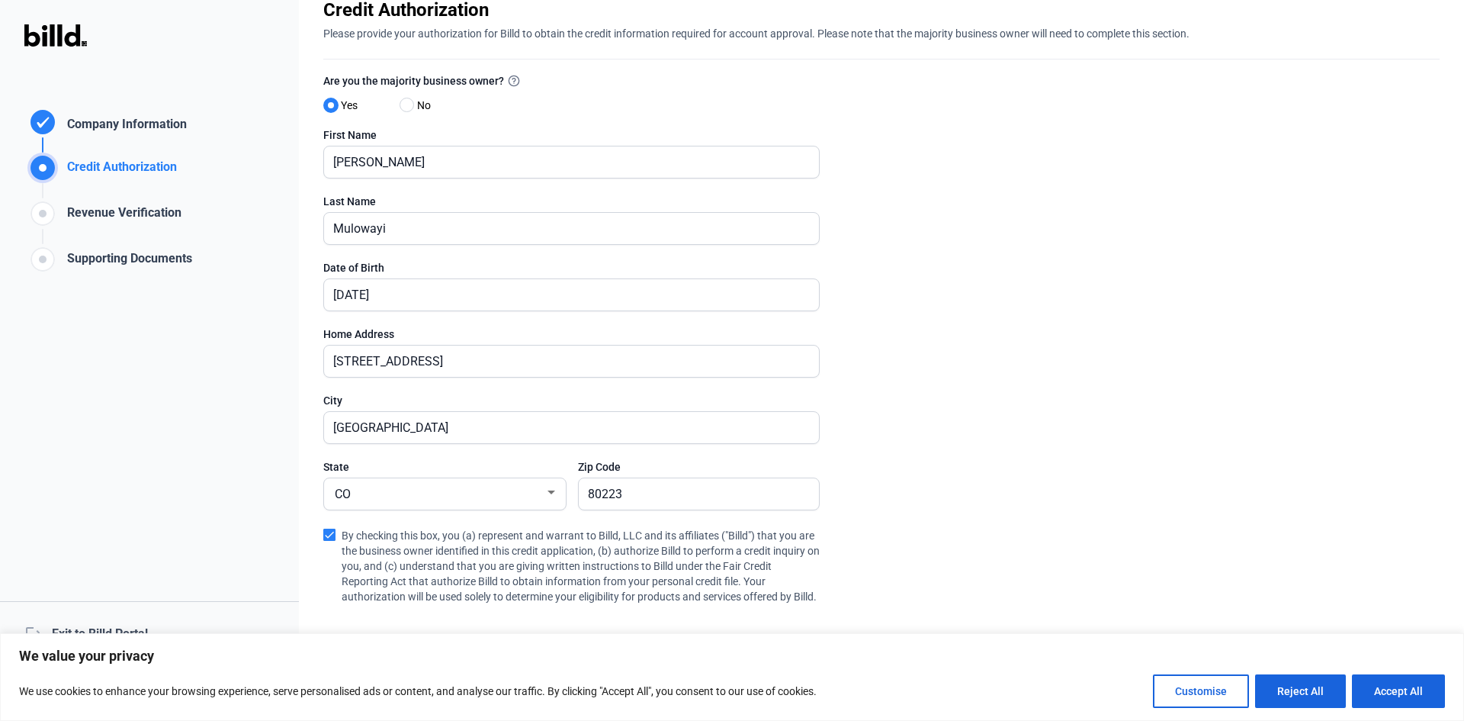
scroll to position [0, 0]
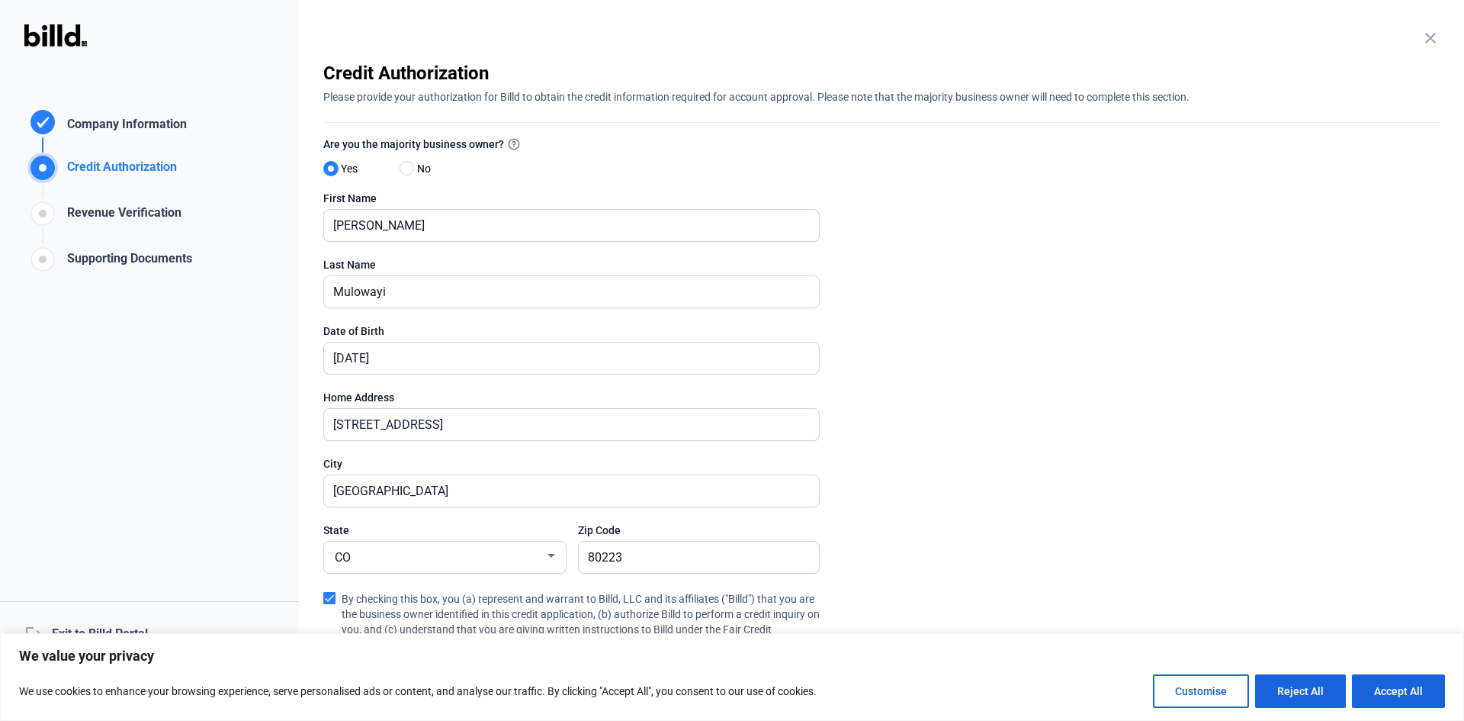
click at [402, 178] on label "No" at bounding box center [430, 170] width 61 height 22
click at [402, 175] on input "No" at bounding box center [405, 168] width 11 height 11
radio input "true"
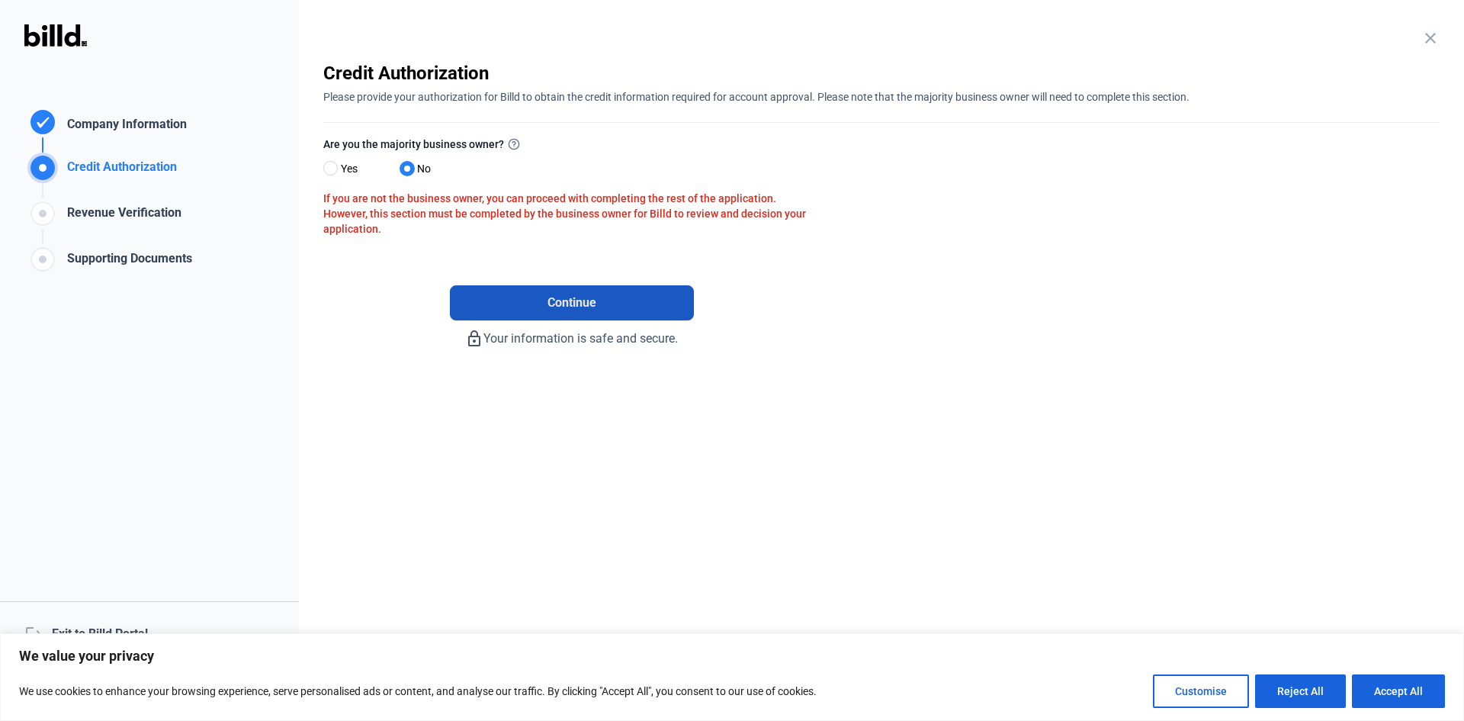
click at [593, 305] on span "Continue" at bounding box center [572, 303] width 49 height 18
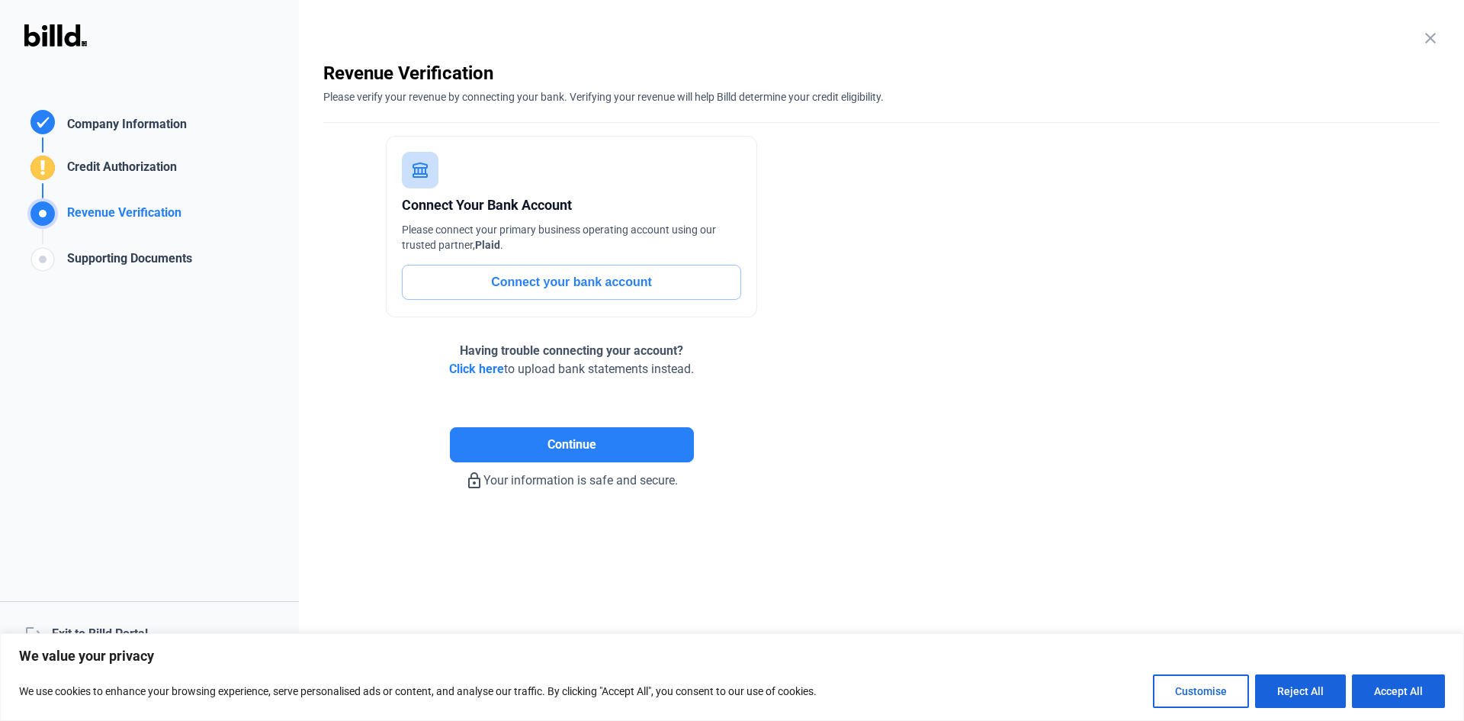
click at [651, 286] on button "Connect your bank account" at bounding box center [571, 282] width 339 height 35
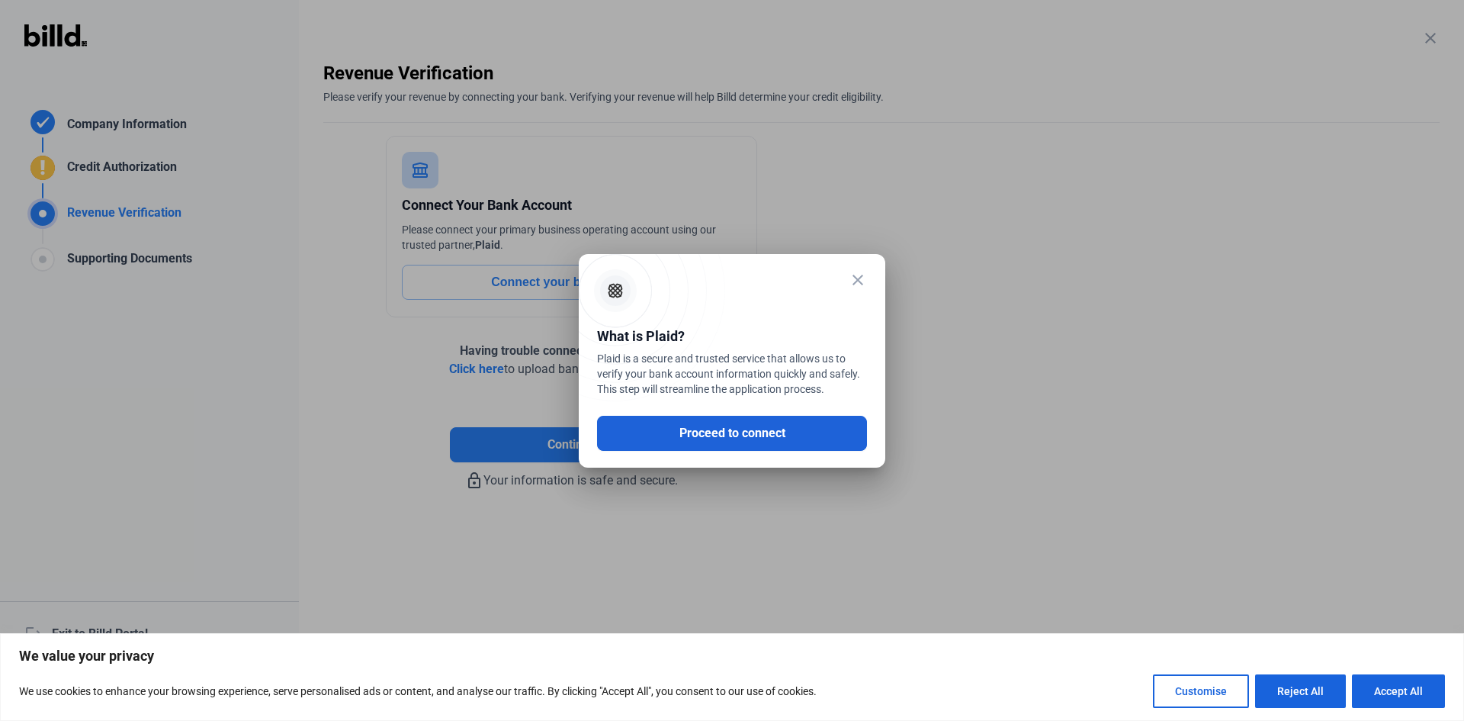
click at [712, 436] on button "Proceed to connect" at bounding box center [732, 433] width 270 height 35
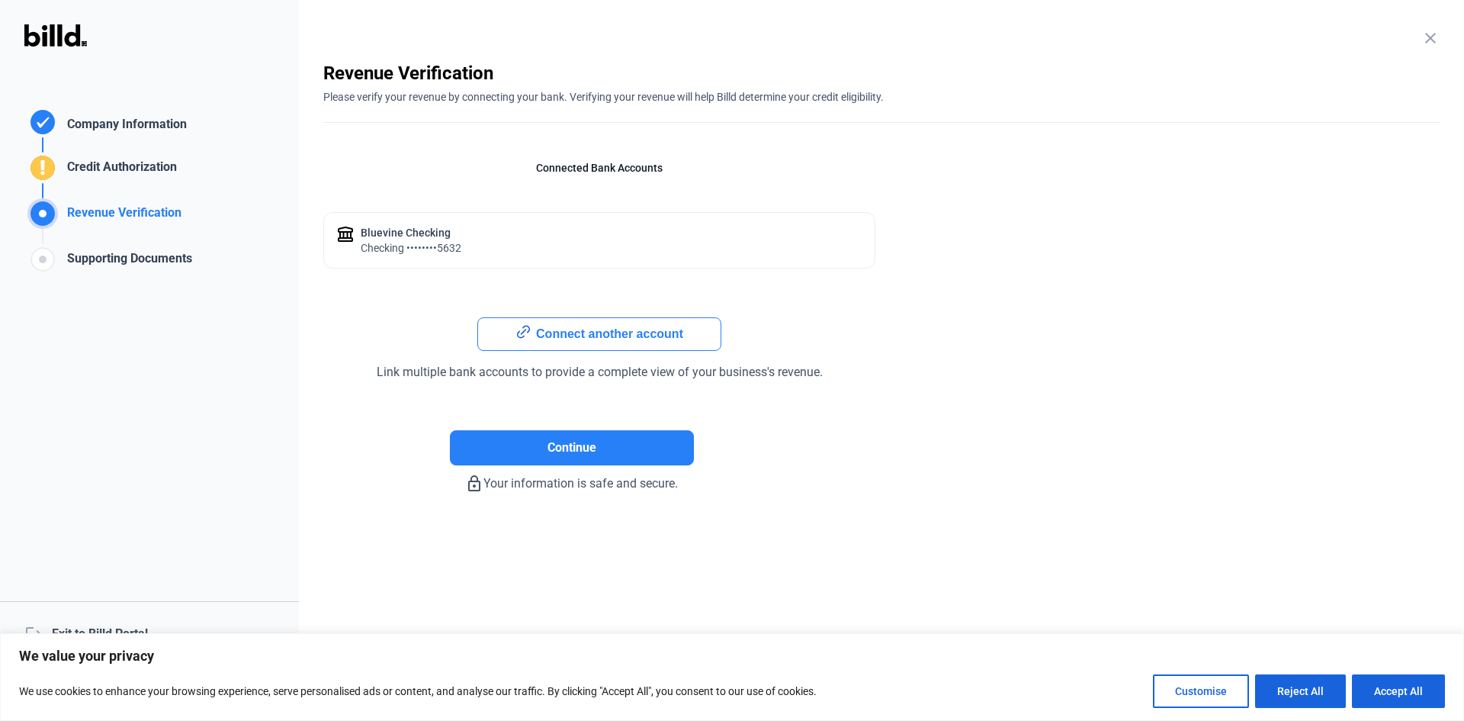
click at [586, 332] on button "Connect another account" at bounding box center [599, 334] width 244 height 34
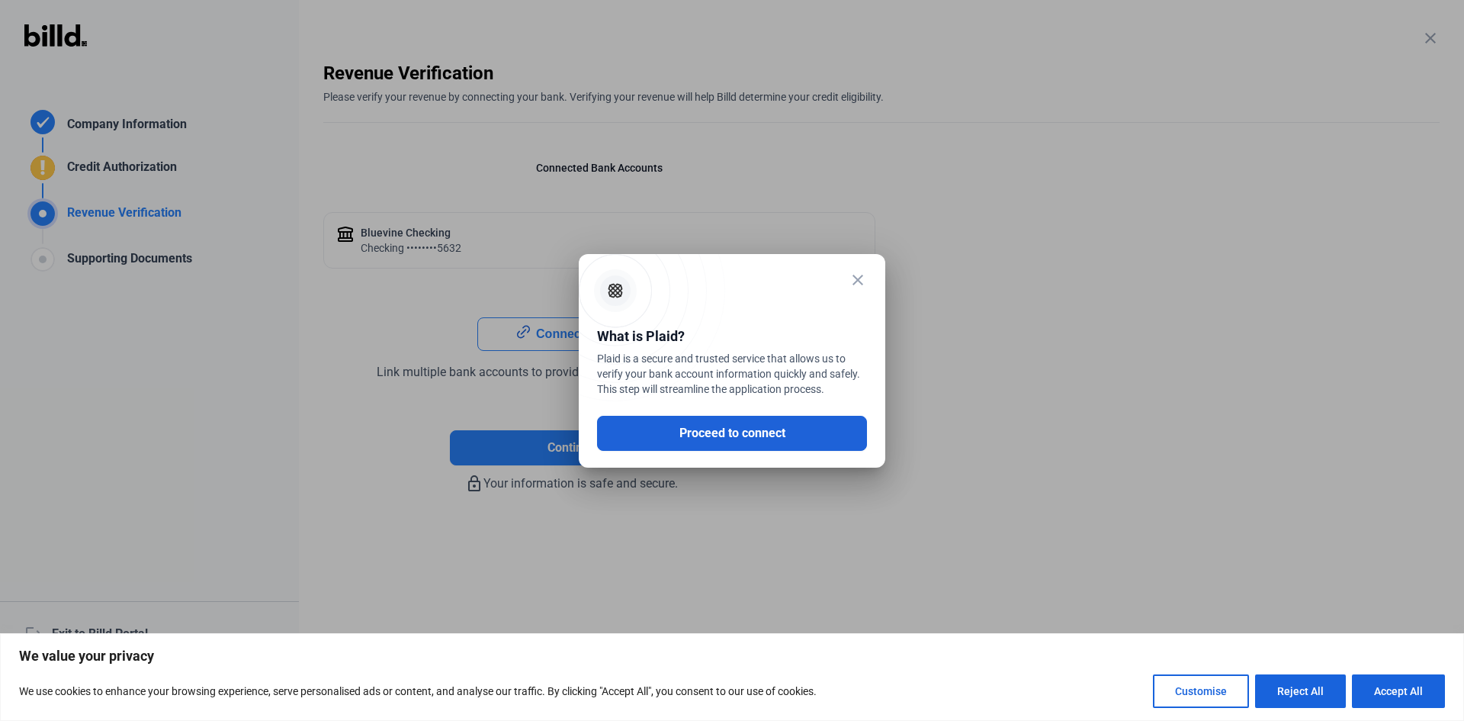
click at [708, 447] on button "Proceed to connect" at bounding box center [732, 433] width 270 height 35
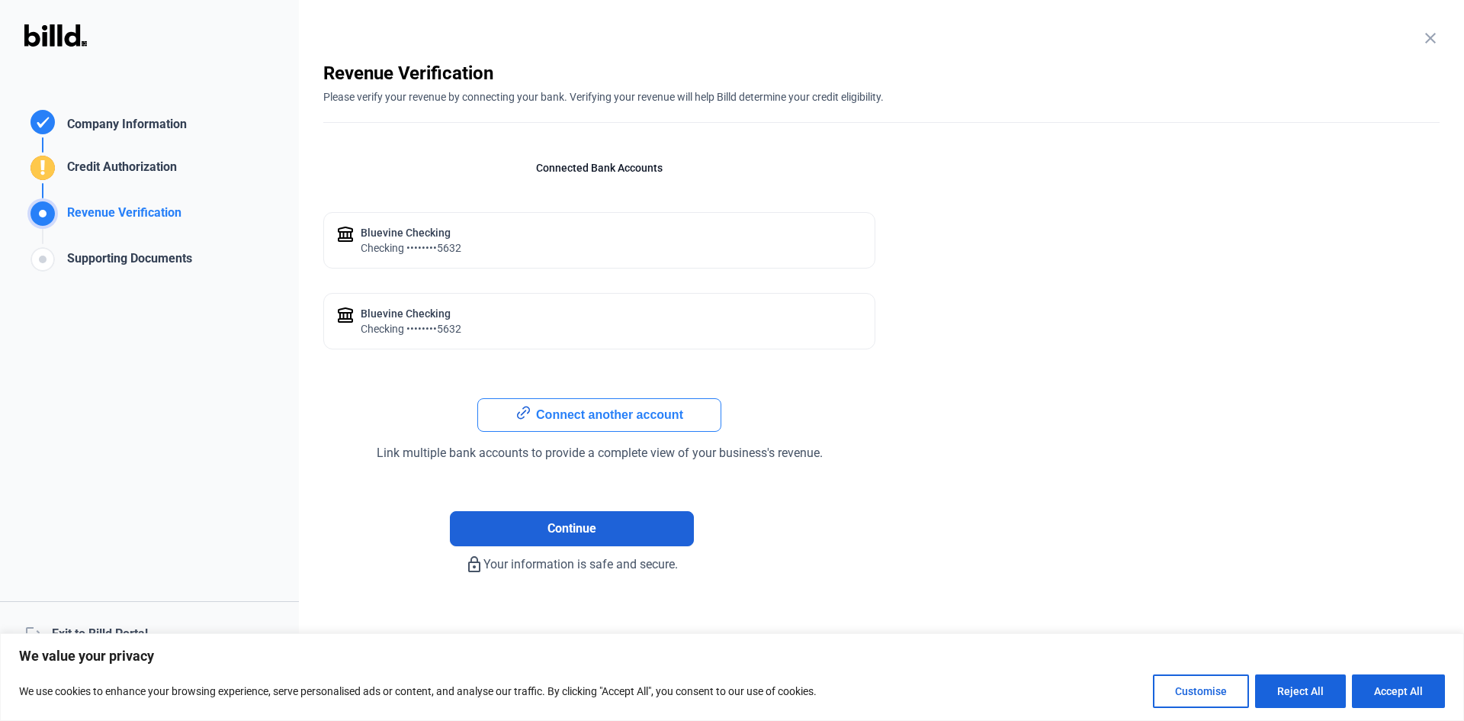
click at [608, 532] on button "Continue" at bounding box center [572, 528] width 244 height 35
